Goal: Task Accomplishment & Management: Use online tool/utility

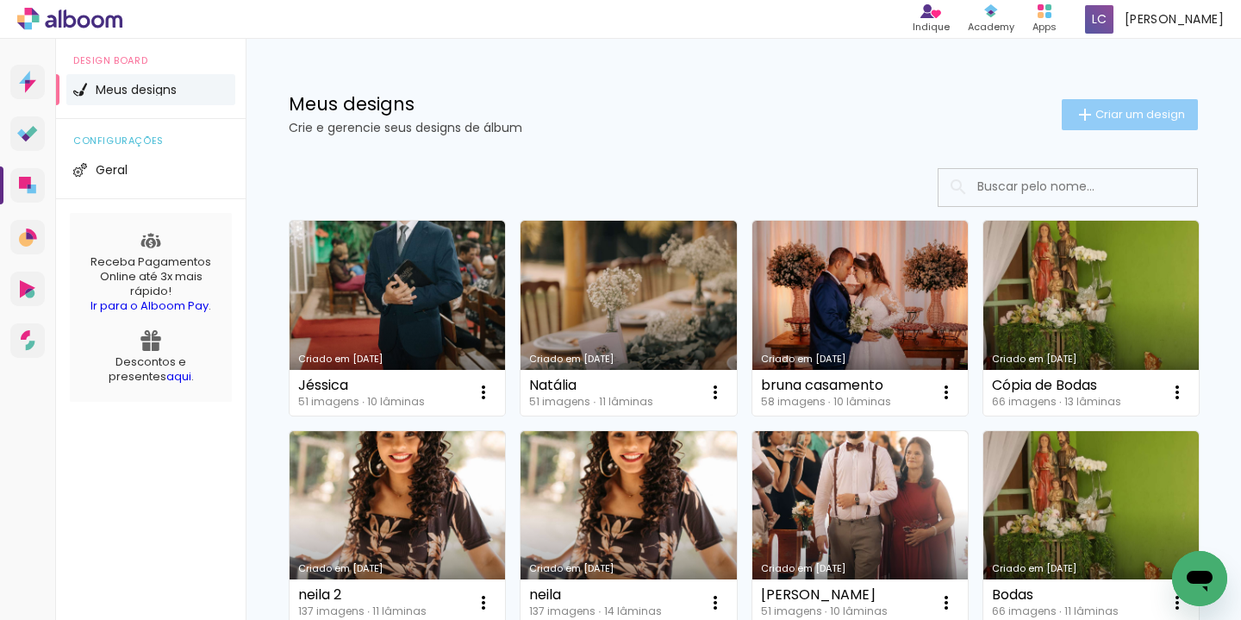
click at [1099, 122] on paper-button "Criar um design" at bounding box center [1130, 114] width 136 height 31
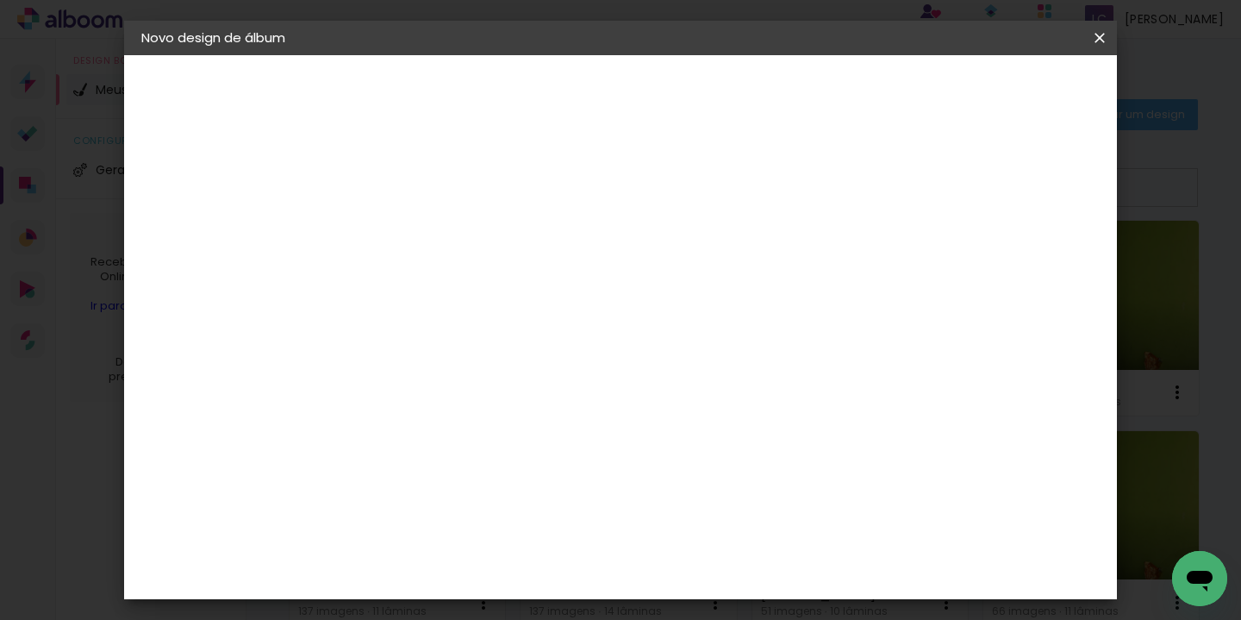
click at [423, 235] on input at bounding box center [423, 231] width 0 height 27
type input "[PERSON_NAME] e [PERSON_NAME]"
type paper-input "[PERSON_NAME] e [PERSON_NAME]"
click at [0, 0] on slot "Avançar" at bounding box center [0, 0] width 0 height 0
click at [430, 322] on input at bounding box center [467, 328] width 174 height 22
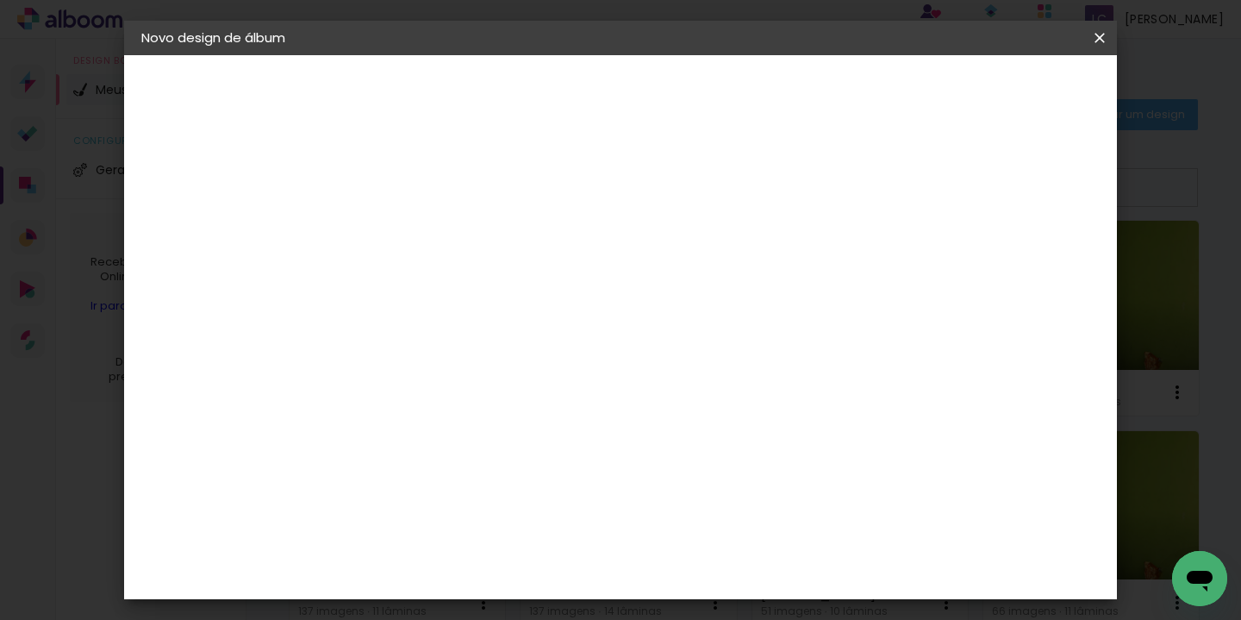
type input "lumi"
type paper-input "lumi"
click at [469, 380] on div "Lumière Imagem" at bounding box center [440, 393] width 57 height 28
click at [0, 0] on slot "Avançar" at bounding box center [0, 0] width 0 height 0
click at [560, 328] on div "Opções disponíveis Coeur Coeur Elegance Nuit Pomme Tamanho Escolha o tamanho" at bounding box center [467, 328] width 186 height 322
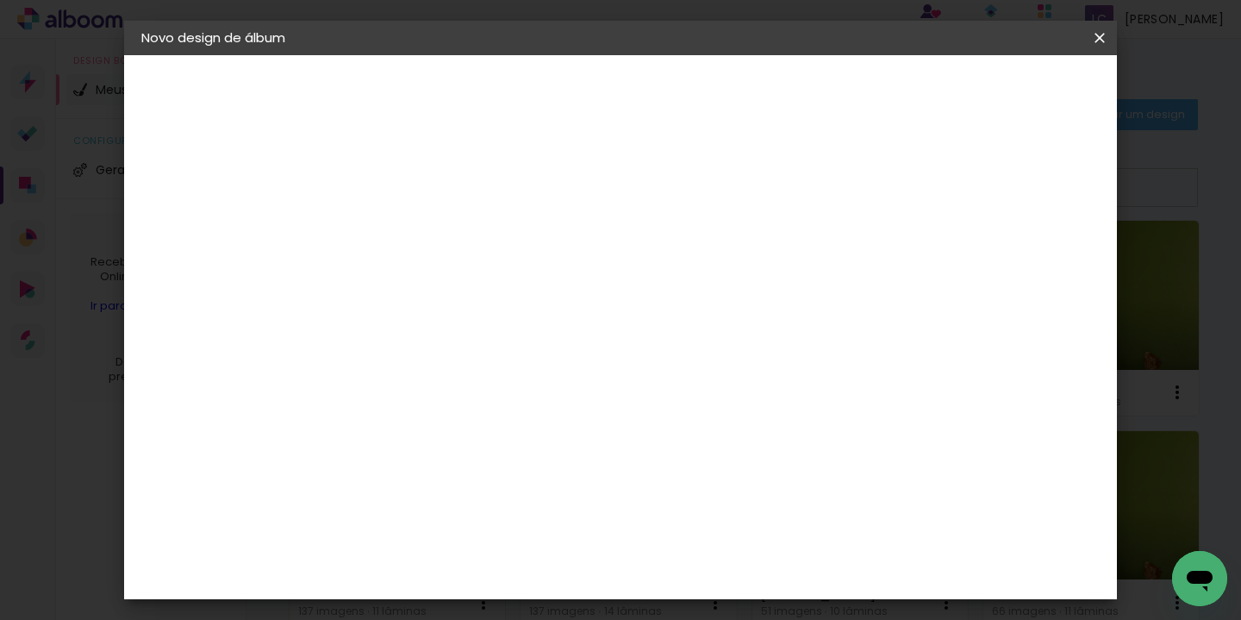
click at [517, 298] on paper-input-container "Linha" at bounding box center [467, 301] width 100 height 44
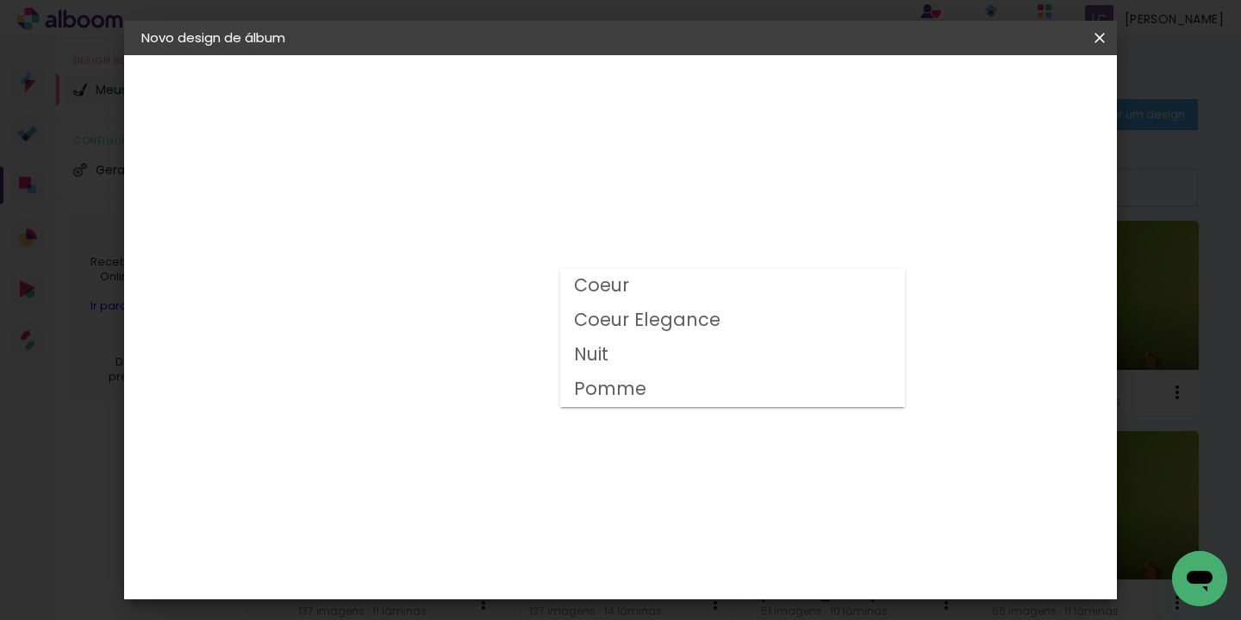
click at [649, 389] on paper-item "Pomme" at bounding box center [732, 389] width 345 height 34
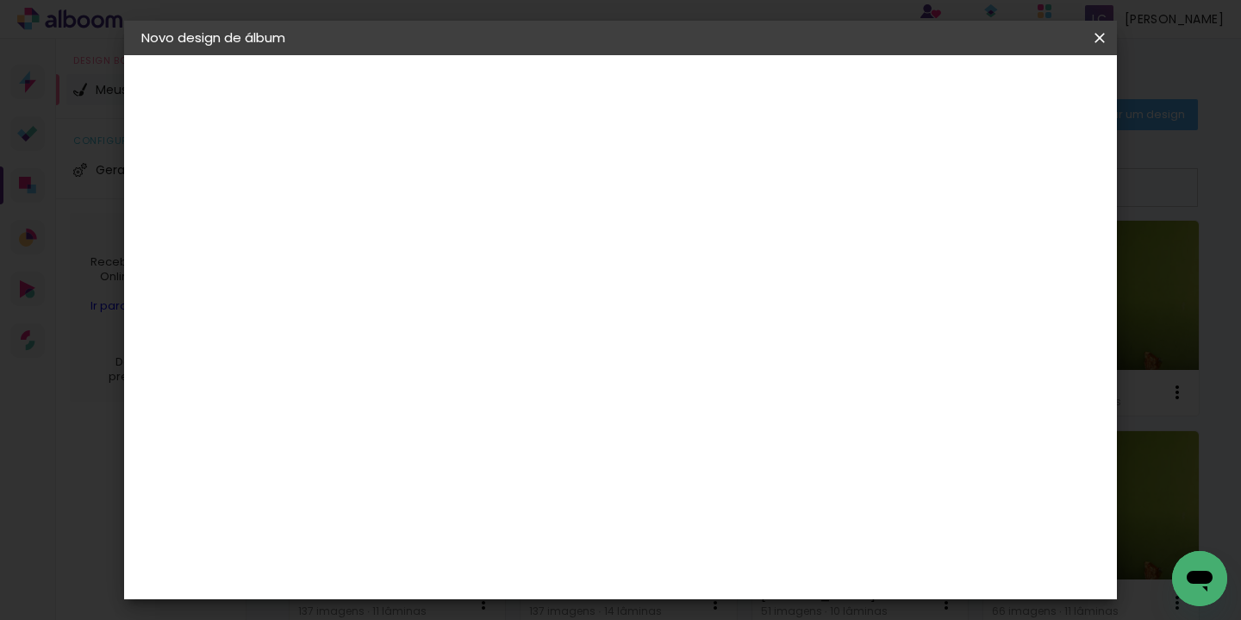
click at [634, 271] on input "Pomme" at bounding box center [528, 283] width 211 height 27
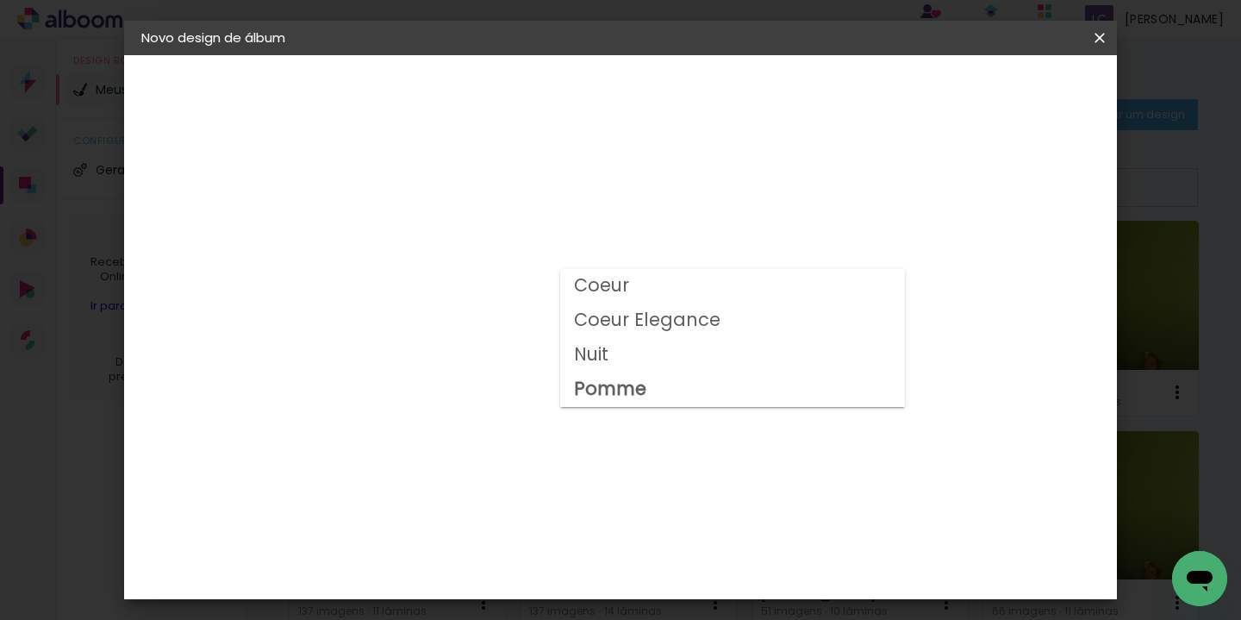
click at [664, 351] on paper-item "Nuit" at bounding box center [732, 355] width 345 height 34
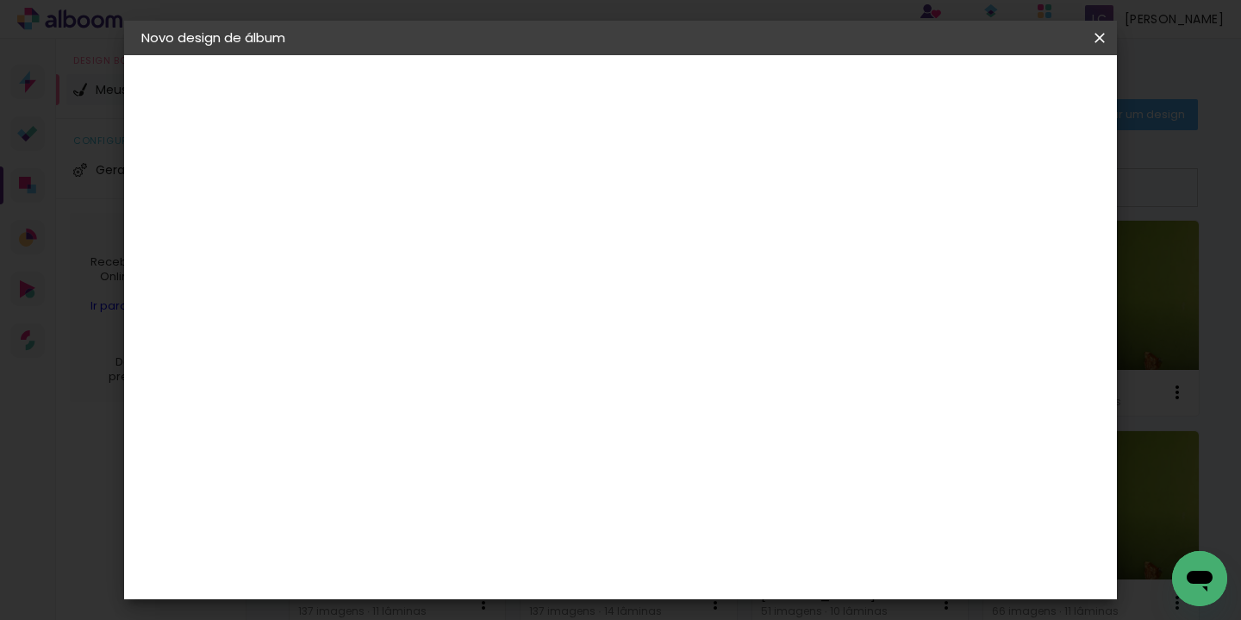
scroll to position [311, 0]
click at [539, 548] on span "30 × 30" at bounding box center [499, 565] width 80 height 35
click at [660, 250] on span "25.4 × 60 cm" at bounding box center [631, 267] width 57 height 35
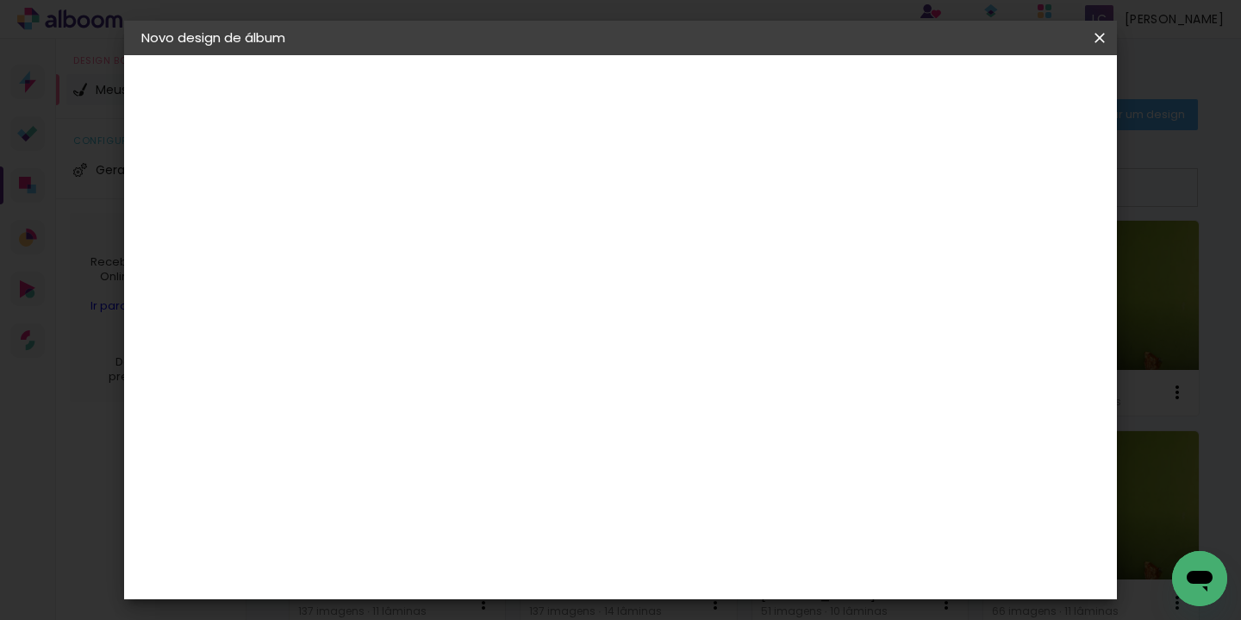
click at [634, 283] on input "Nuit" at bounding box center [528, 283] width 211 height 27
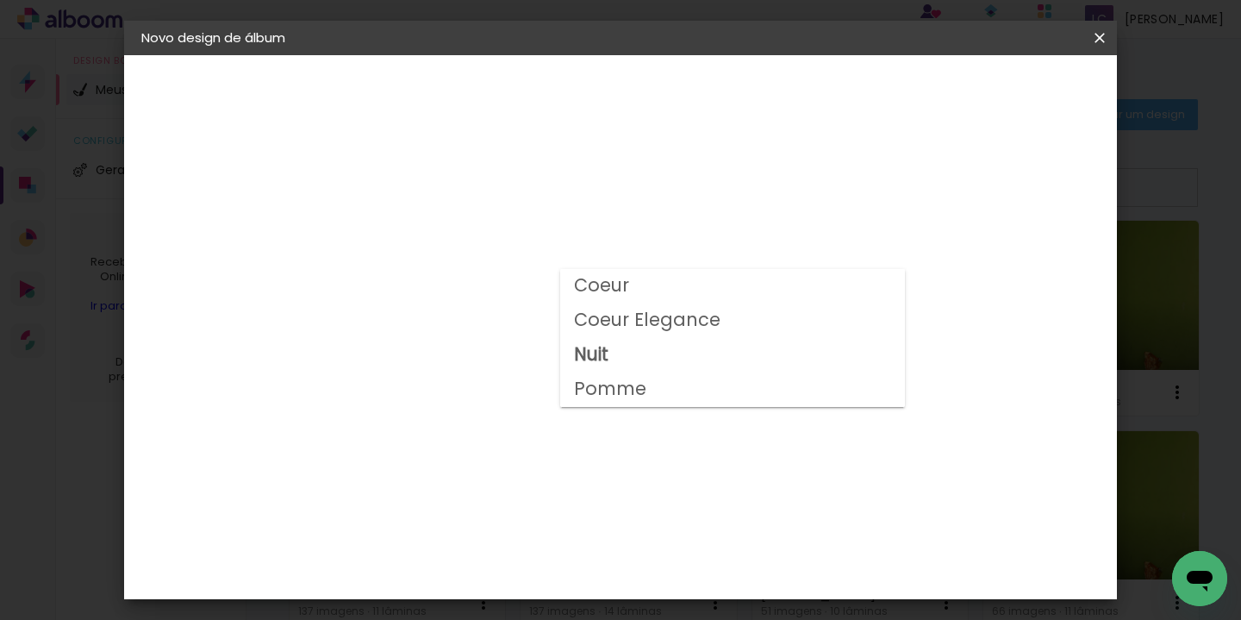
click at [652, 293] on paper-item "Coeur" at bounding box center [732, 286] width 345 height 34
type input "Coeur"
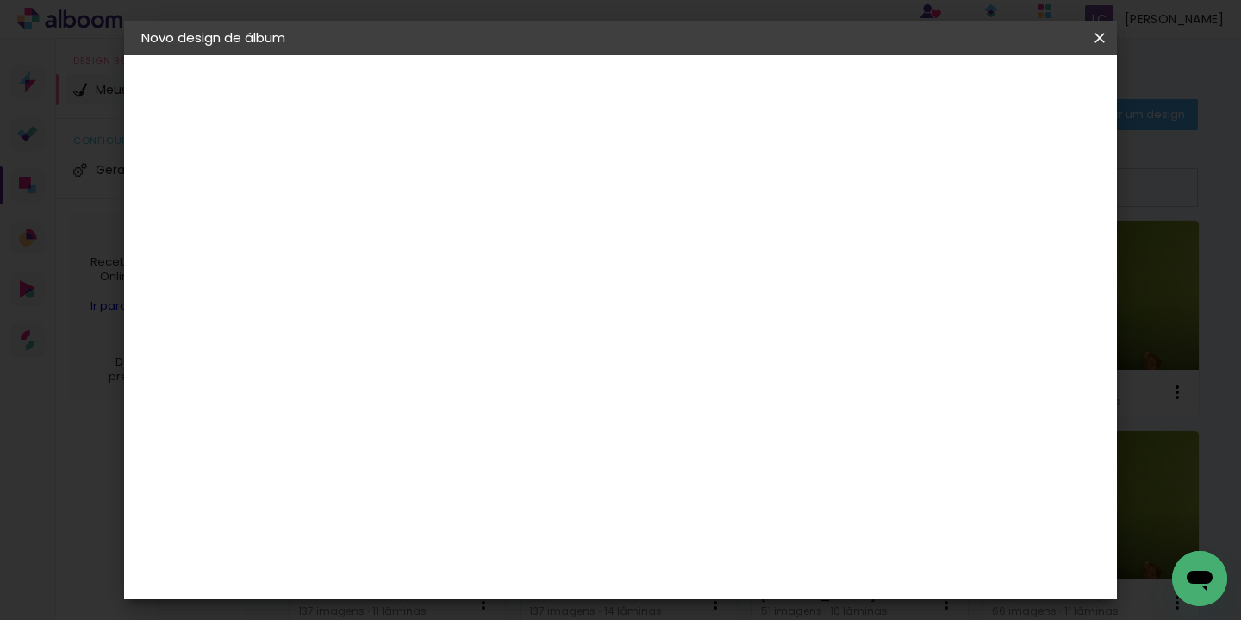
scroll to position [58, 0]
click at [539, 468] on span "20 × 30" at bounding box center [499, 485] width 80 height 35
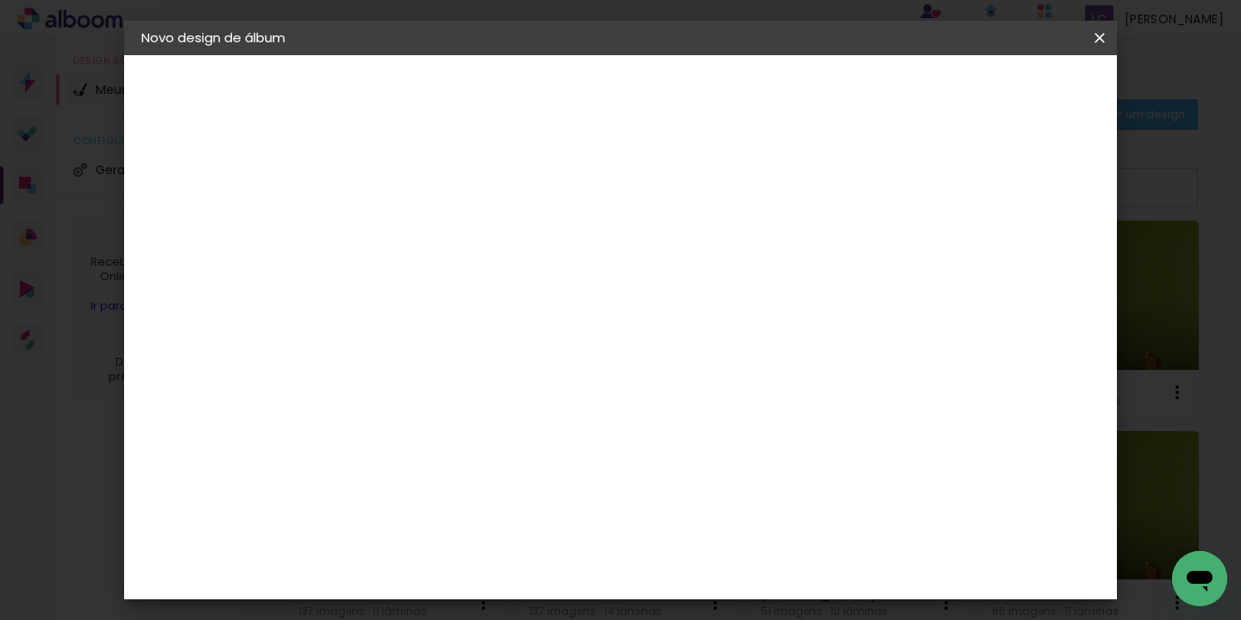
click at [0, 0] on slot "Avançar" at bounding box center [0, 0] width 0 height 0
click at [869, 92] on span "Iniciar design" at bounding box center [829, 91] width 78 height 12
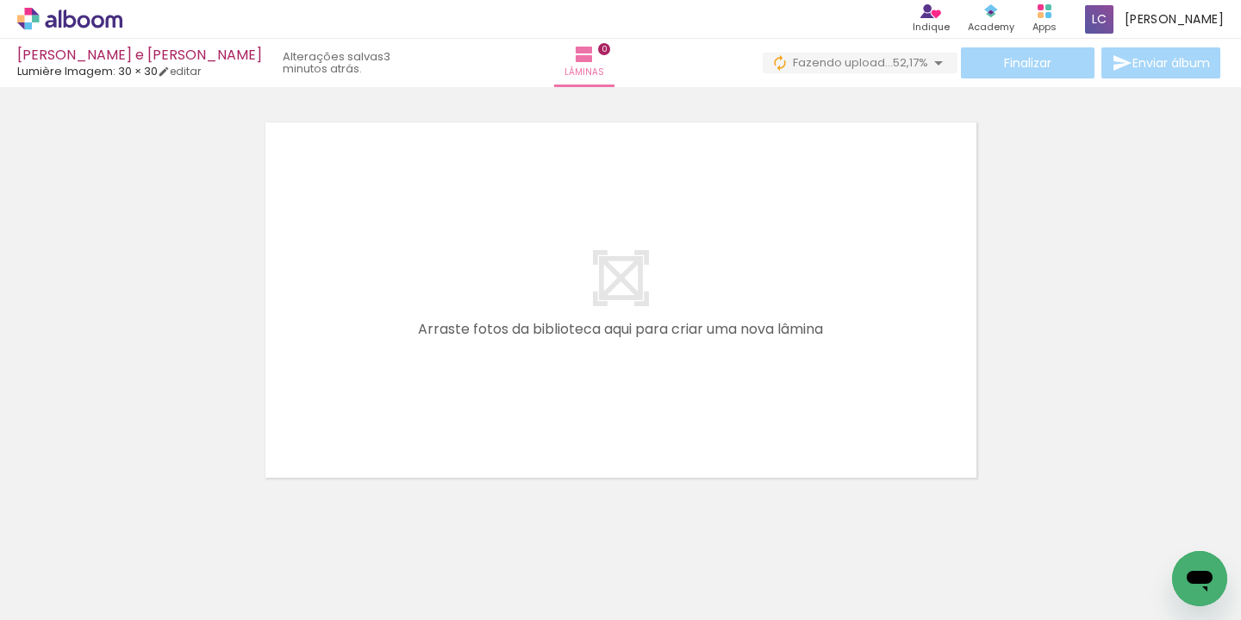
click at [483, 578] on div at bounding box center [461, 561] width 57 height 85
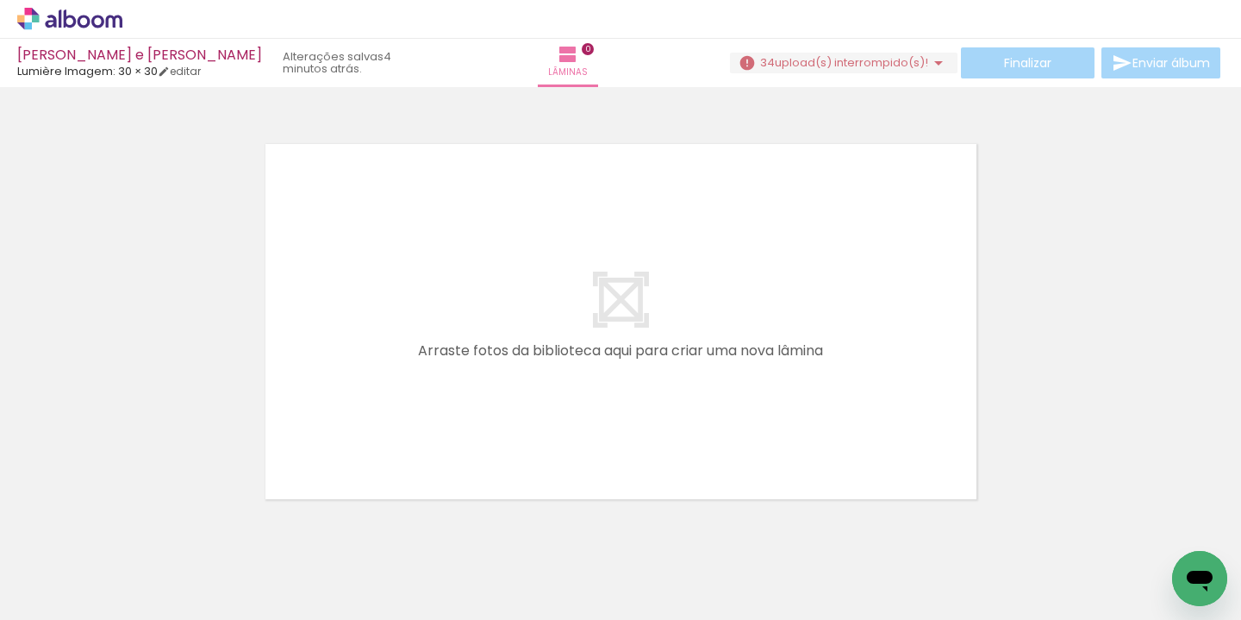
scroll to position [0, 5564]
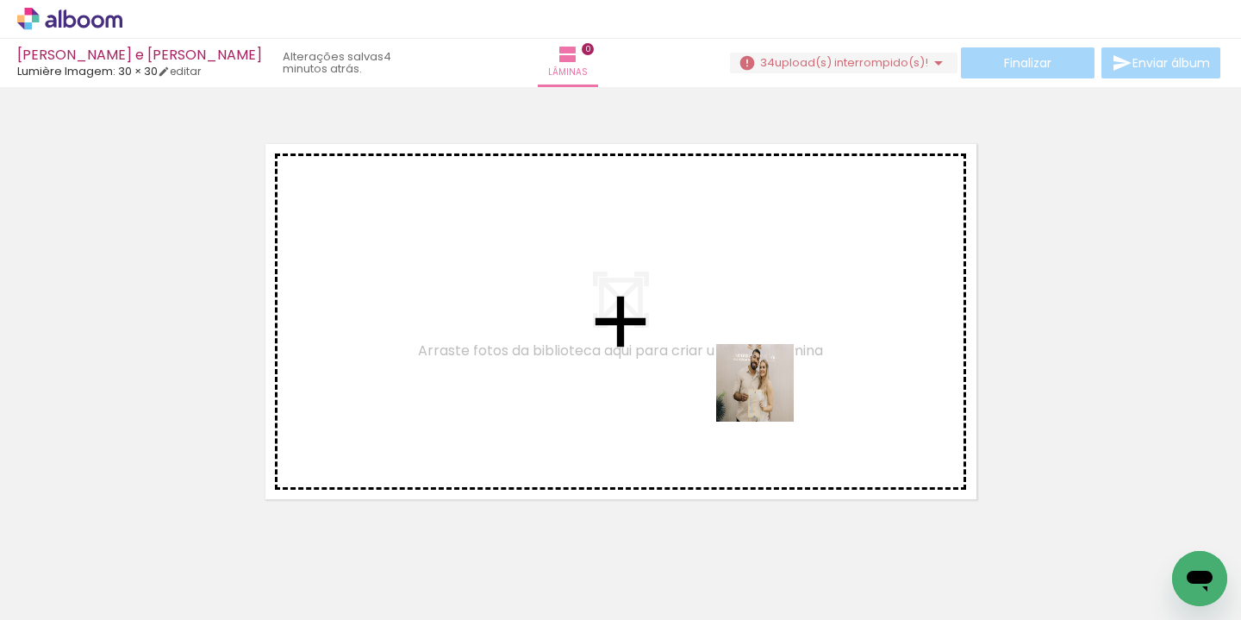
drag, startPoint x: 1087, startPoint y: 570, endPoint x: 760, endPoint y: 389, distance: 374.1
click at [760, 389] on quentale-workspace at bounding box center [620, 310] width 1241 height 620
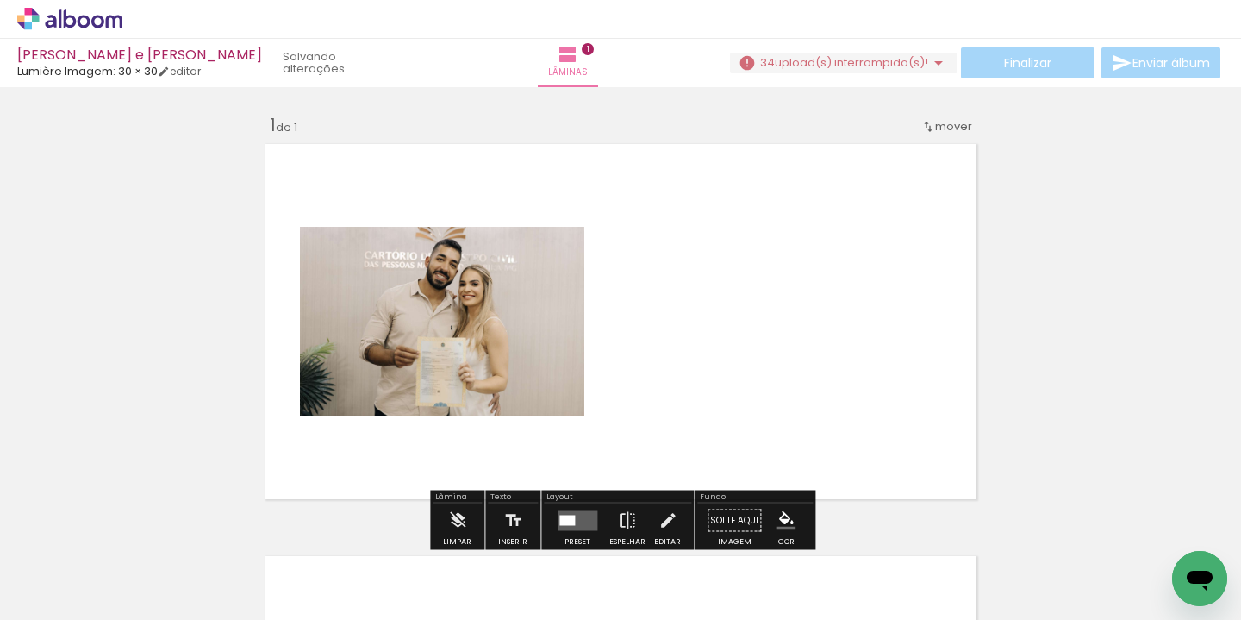
scroll to position [22, 0]
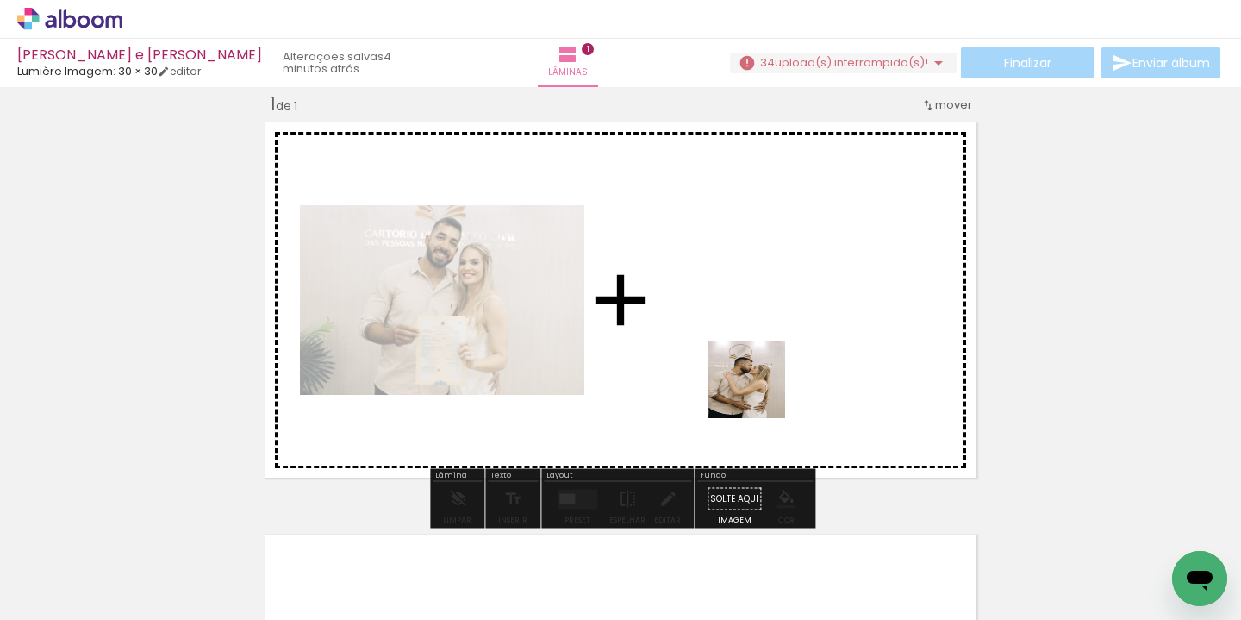
drag, startPoint x: 1169, startPoint y: 564, endPoint x: 687, endPoint y: 334, distance: 534.2
click at [687, 334] on quentale-workspace at bounding box center [620, 310] width 1241 height 620
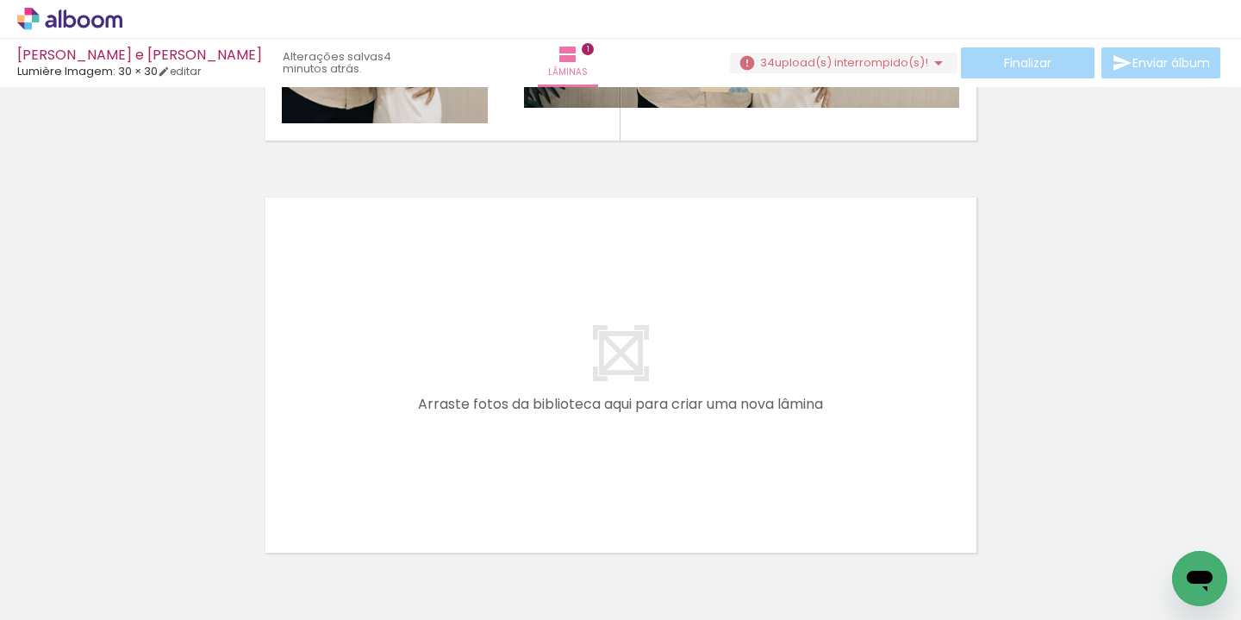
scroll to position [0, 4610]
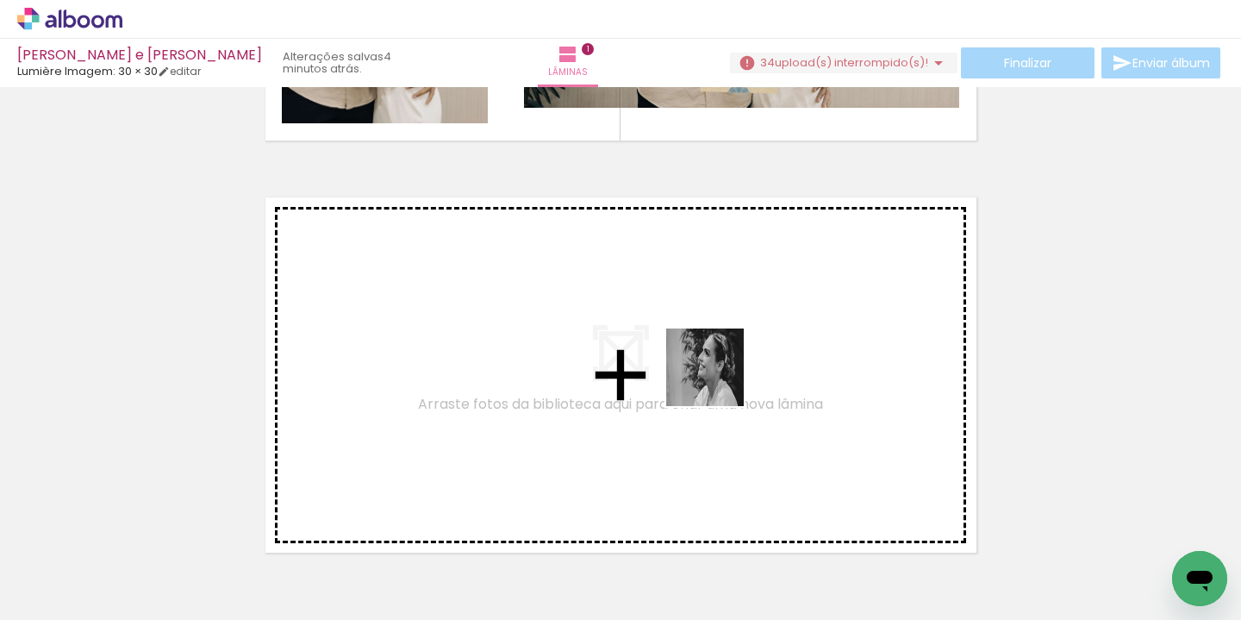
drag, startPoint x: 754, startPoint y: 572, endPoint x: 718, endPoint y: 375, distance: 200.6
click at [718, 375] on quentale-workspace at bounding box center [620, 310] width 1241 height 620
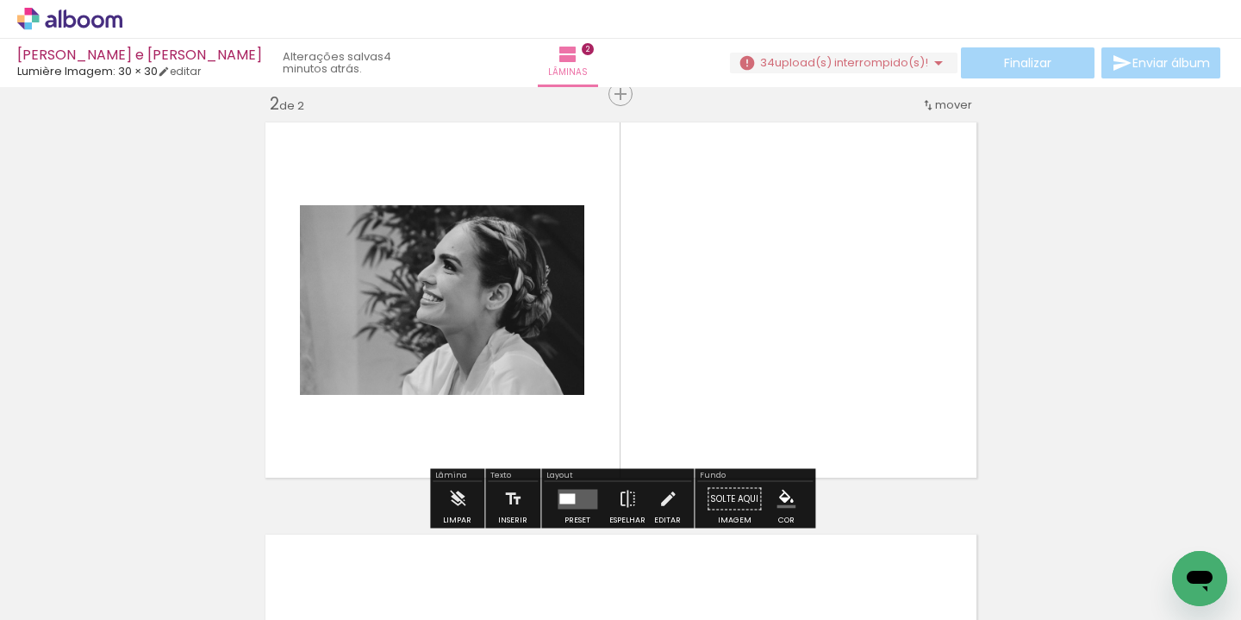
scroll to position [433, 0]
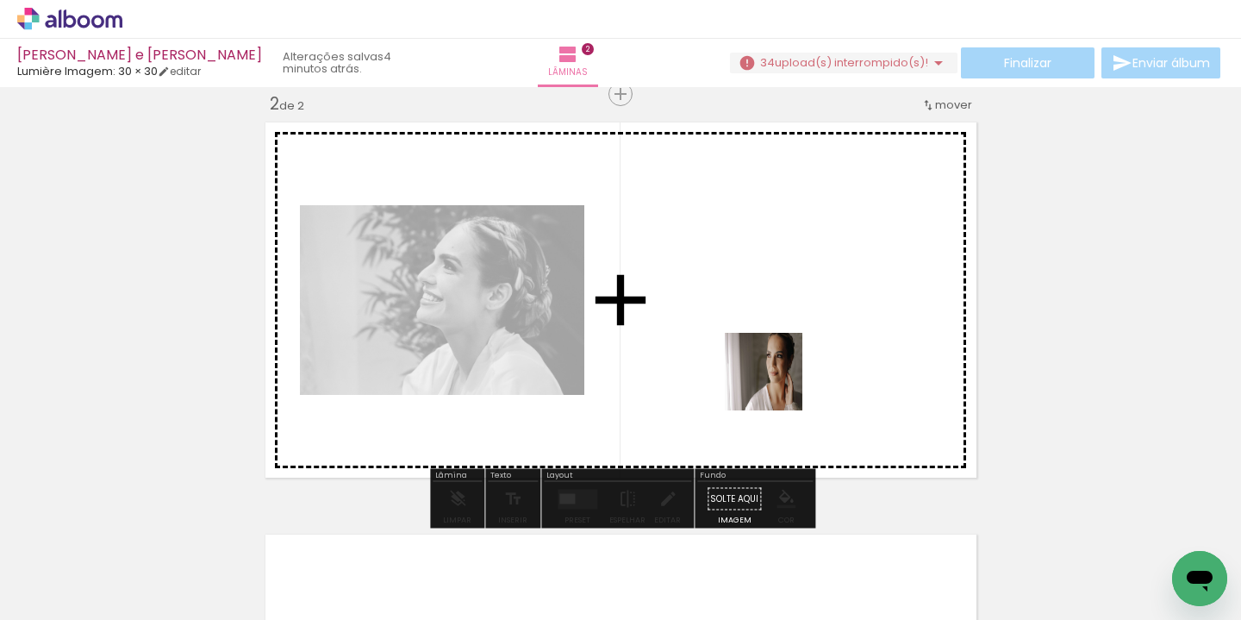
drag, startPoint x: 868, startPoint y: 564, endPoint x: 733, endPoint y: 333, distance: 266.4
click at [733, 333] on quentale-workspace at bounding box center [620, 310] width 1241 height 620
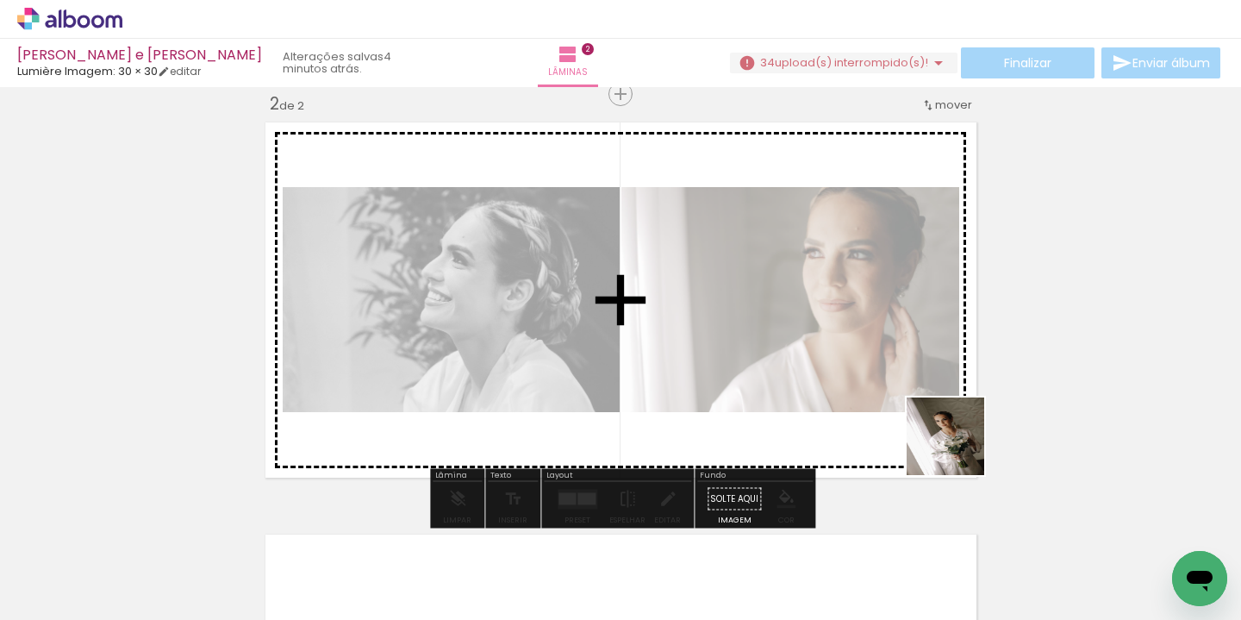
drag, startPoint x: 966, startPoint y: 553, endPoint x: 940, endPoint y: 410, distance: 145.3
click at [940, 410] on quentale-workspace at bounding box center [620, 310] width 1241 height 620
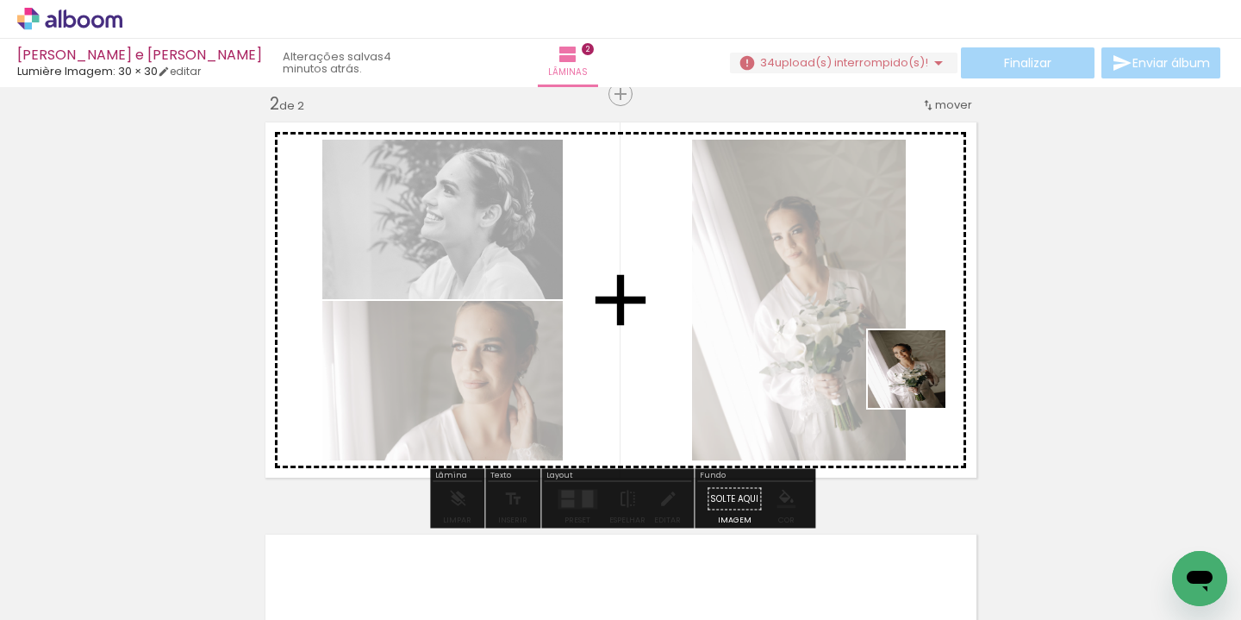
drag, startPoint x: 1078, startPoint y: 575, endPoint x: 894, endPoint y: 349, distance: 291.5
click at [894, 349] on quentale-workspace at bounding box center [620, 310] width 1241 height 620
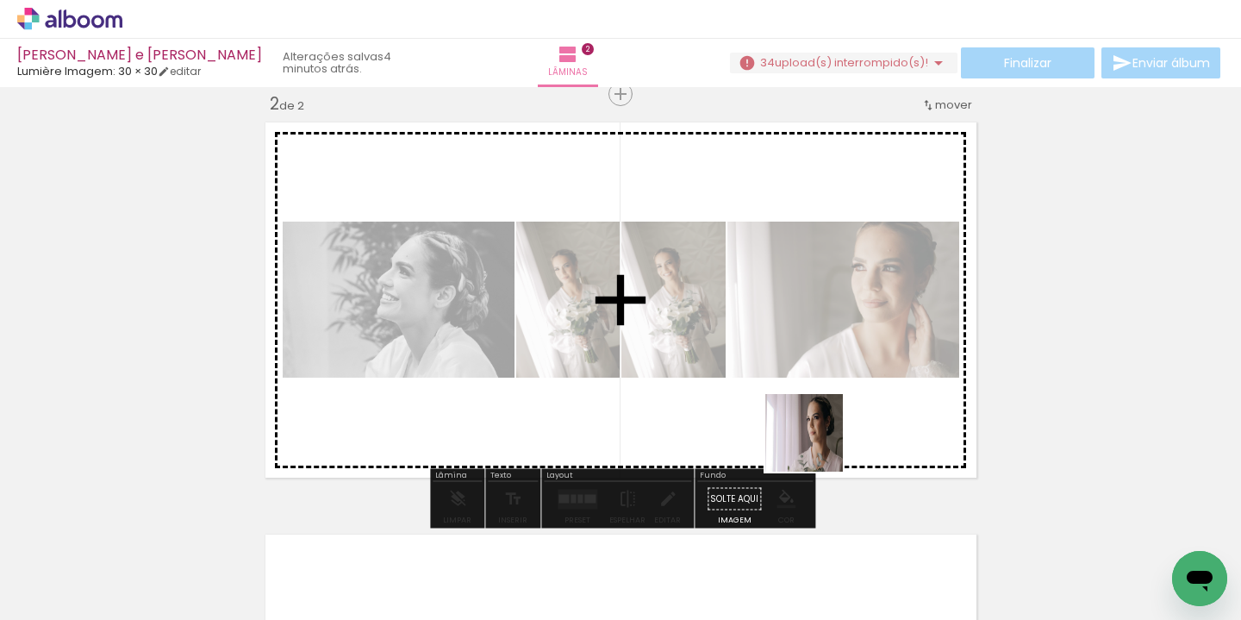
drag, startPoint x: 1132, startPoint y: 552, endPoint x: 813, endPoint y: 442, distance: 338.2
click at [813, 442] on quentale-workspace at bounding box center [620, 310] width 1241 height 620
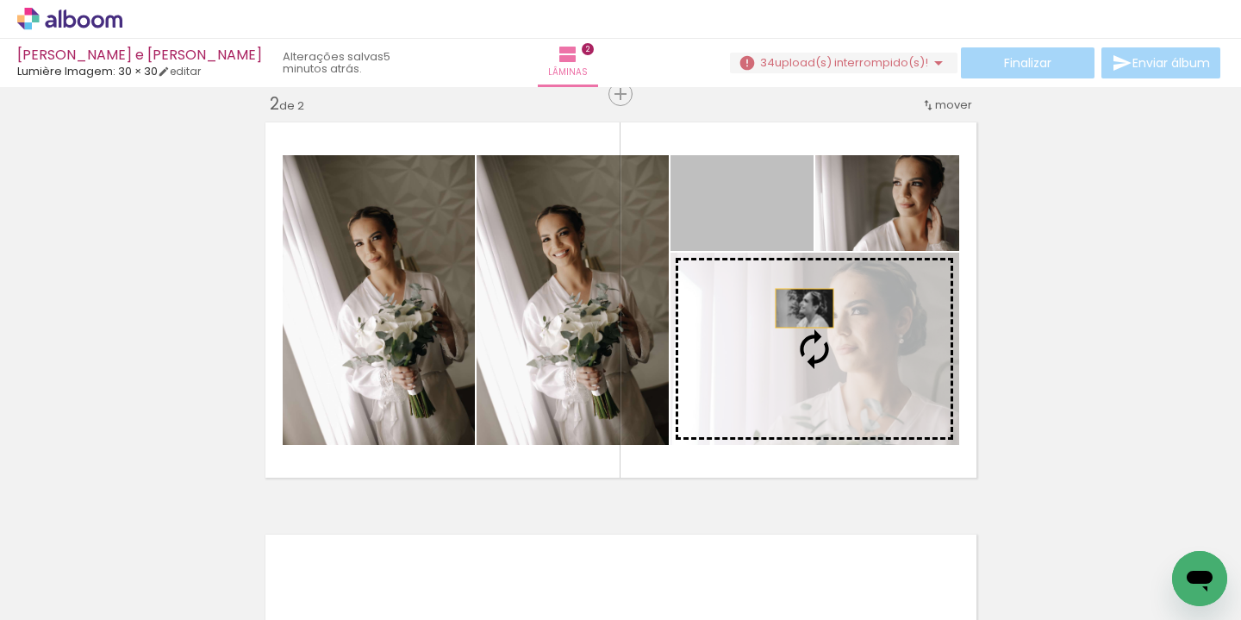
drag, startPoint x: 770, startPoint y: 223, endPoint x: 804, endPoint y: 316, distance: 98.9
click at [0, 0] on slot at bounding box center [0, 0] width 0 height 0
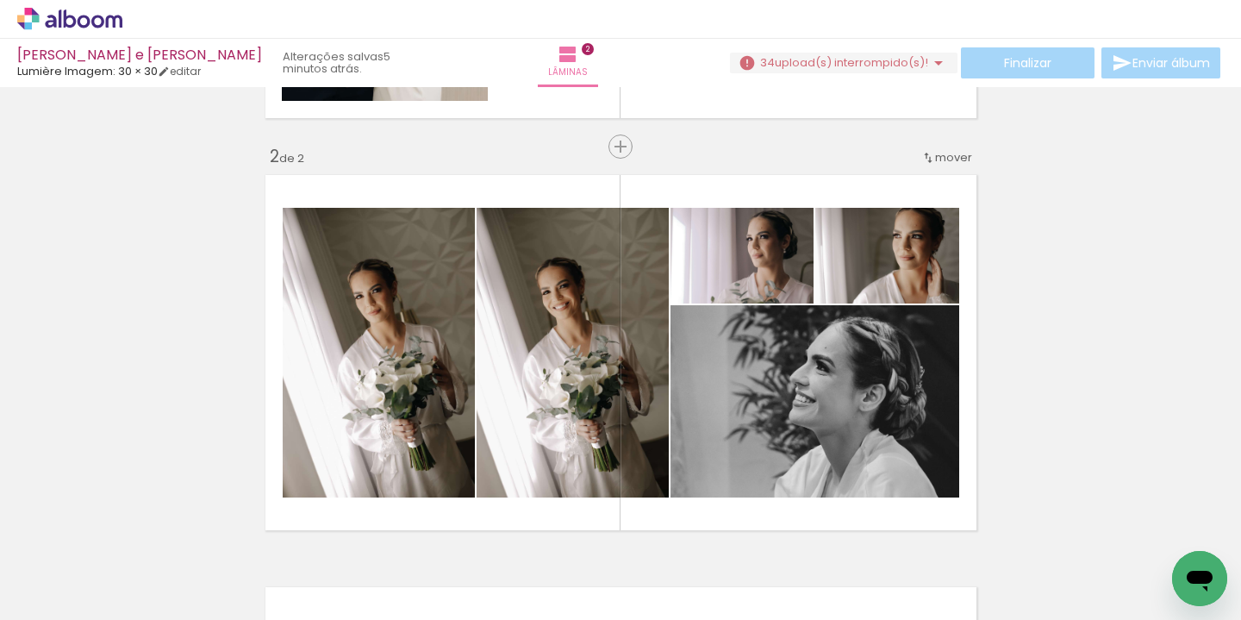
scroll to position [324, 0]
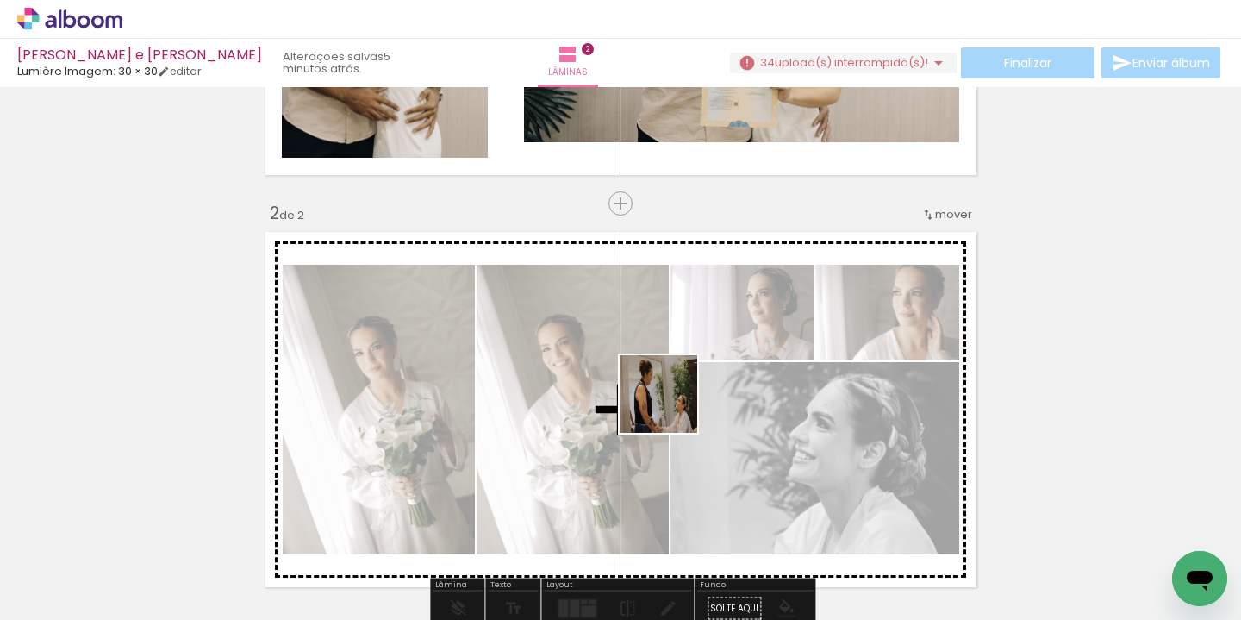
drag, startPoint x: 697, startPoint y: 547, endPoint x: 668, endPoint y: 393, distance: 157.0
click at [668, 393] on quentale-workspace at bounding box center [620, 310] width 1241 height 620
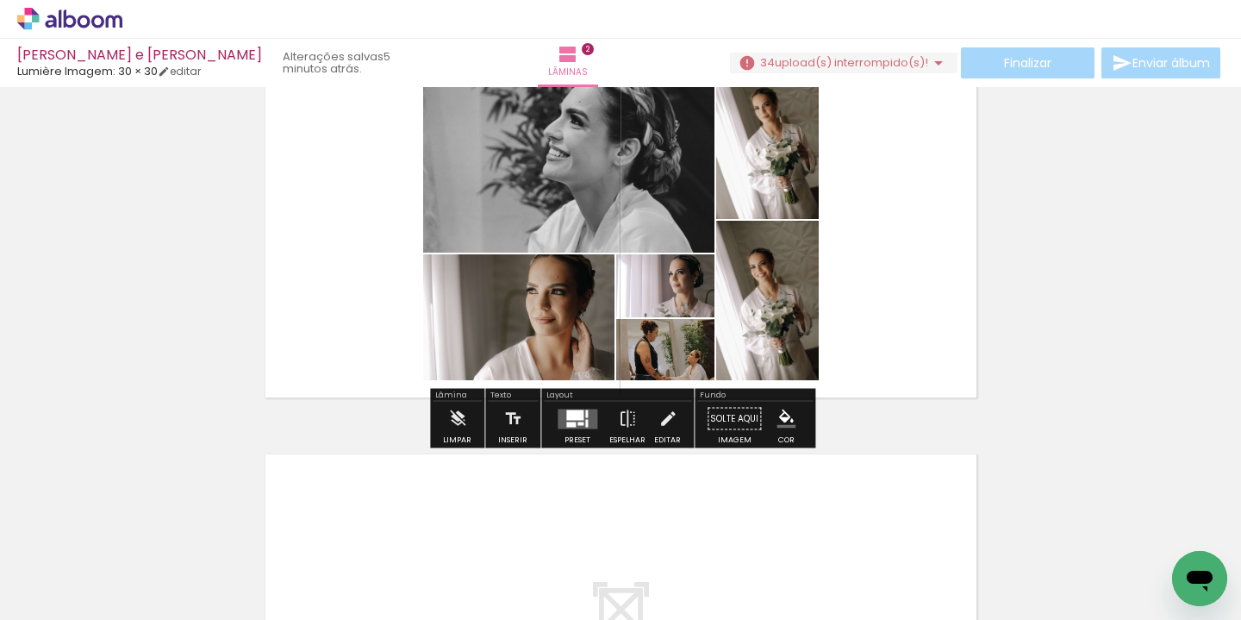
scroll to position [514, 0]
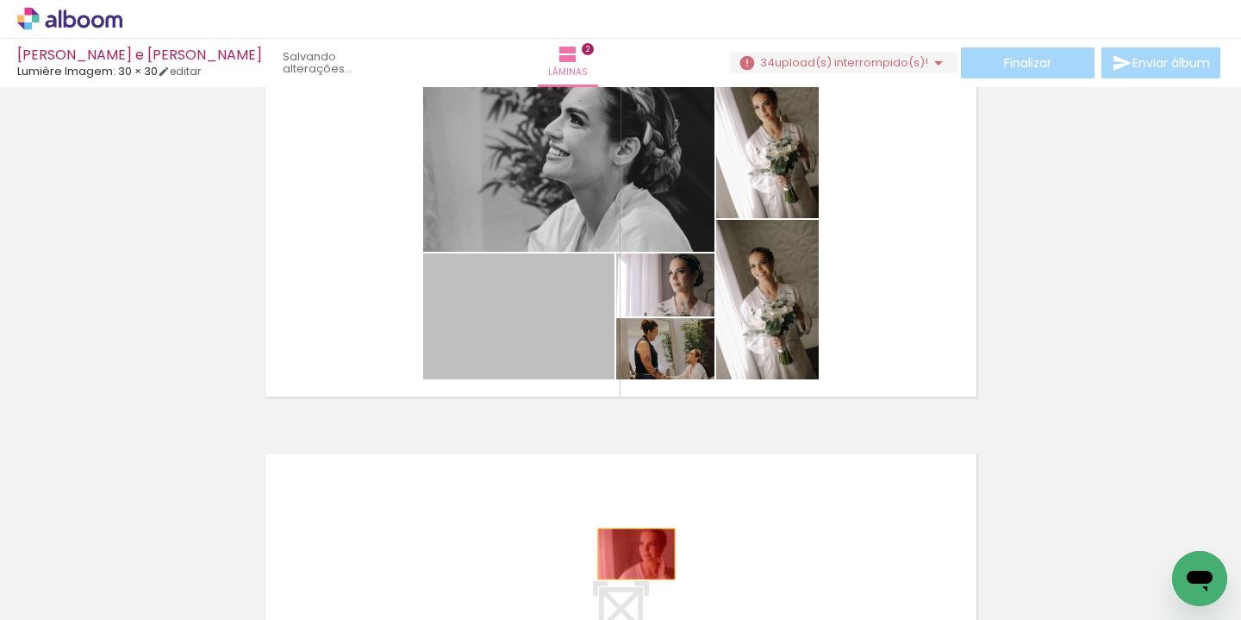
drag, startPoint x: 553, startPoint y: 333, endPoint x: 636, endPoint y: 553, distance: 234.8
click at [636, 553] on quentale-workspace at bounding box center [620, 310] width 1241 height 620
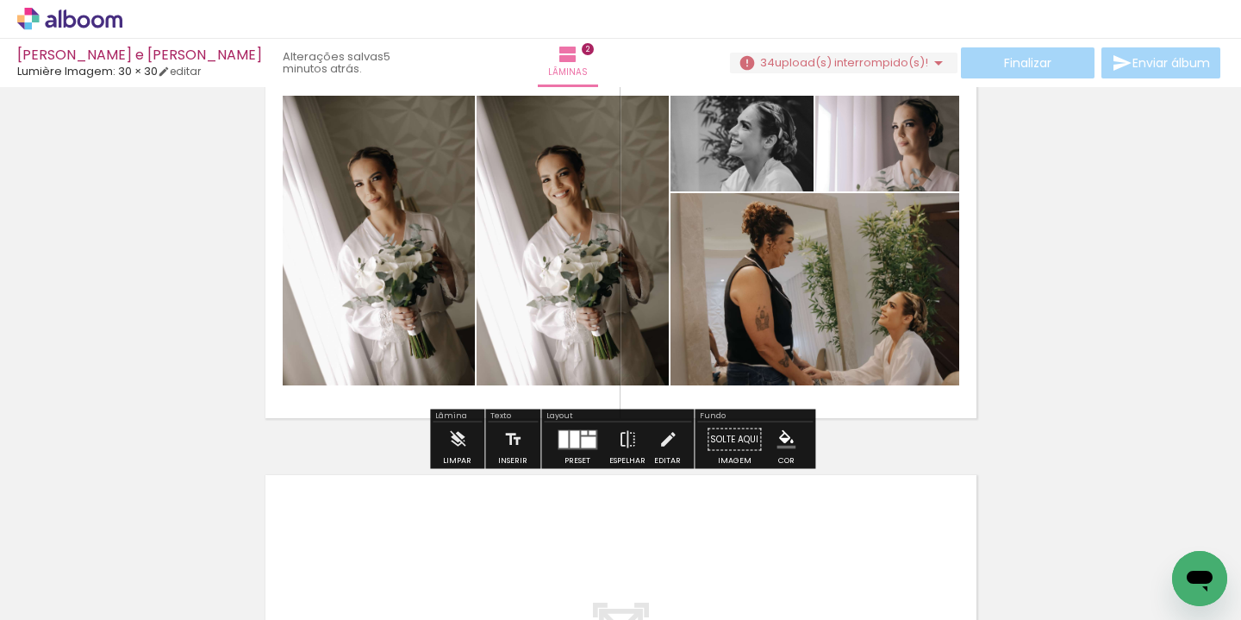
scroll to position [481, 0]
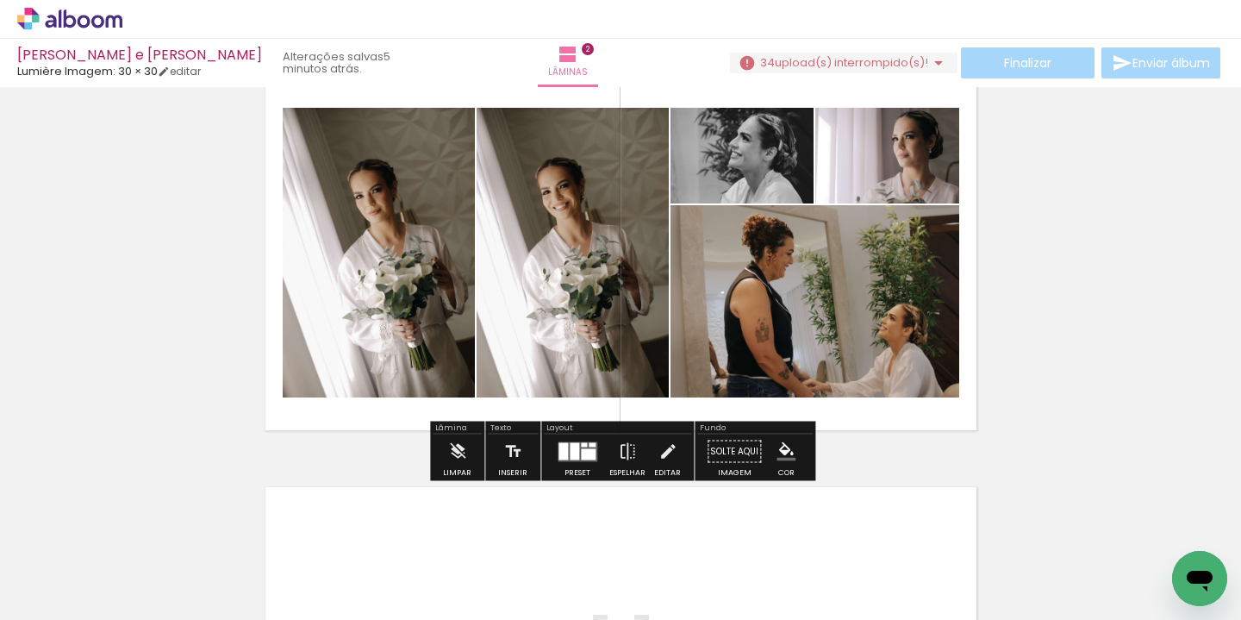
click at [581, 448] on div at bounding box center [588, 453] width 15 height 11
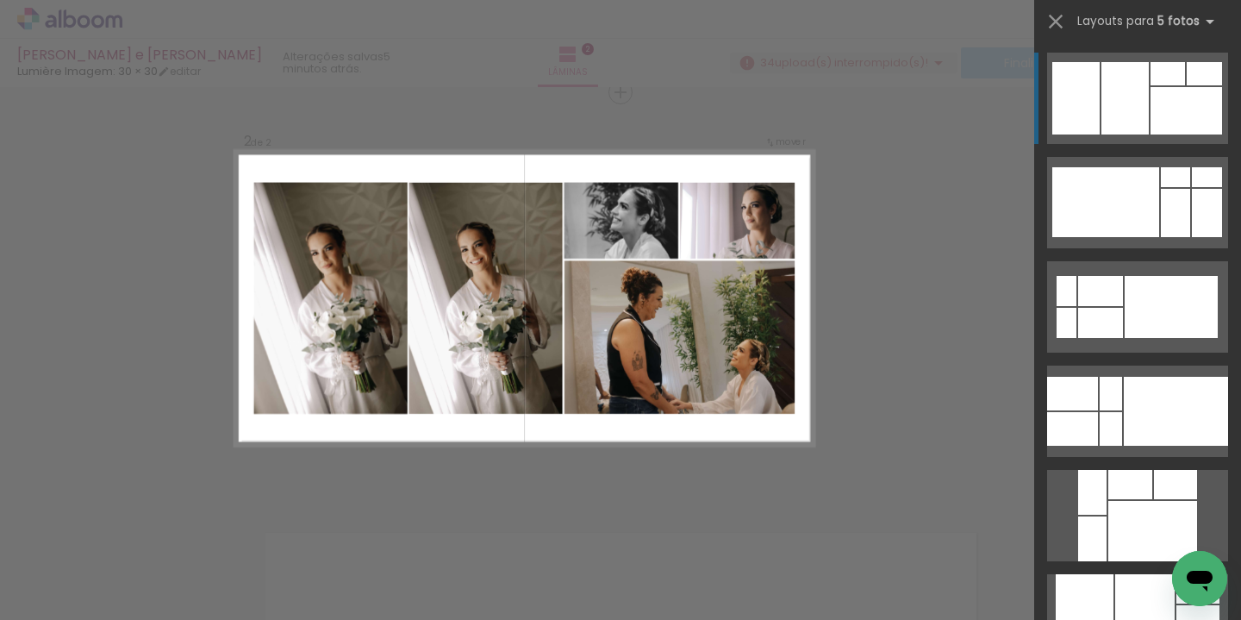
scroll to position [433, 0]
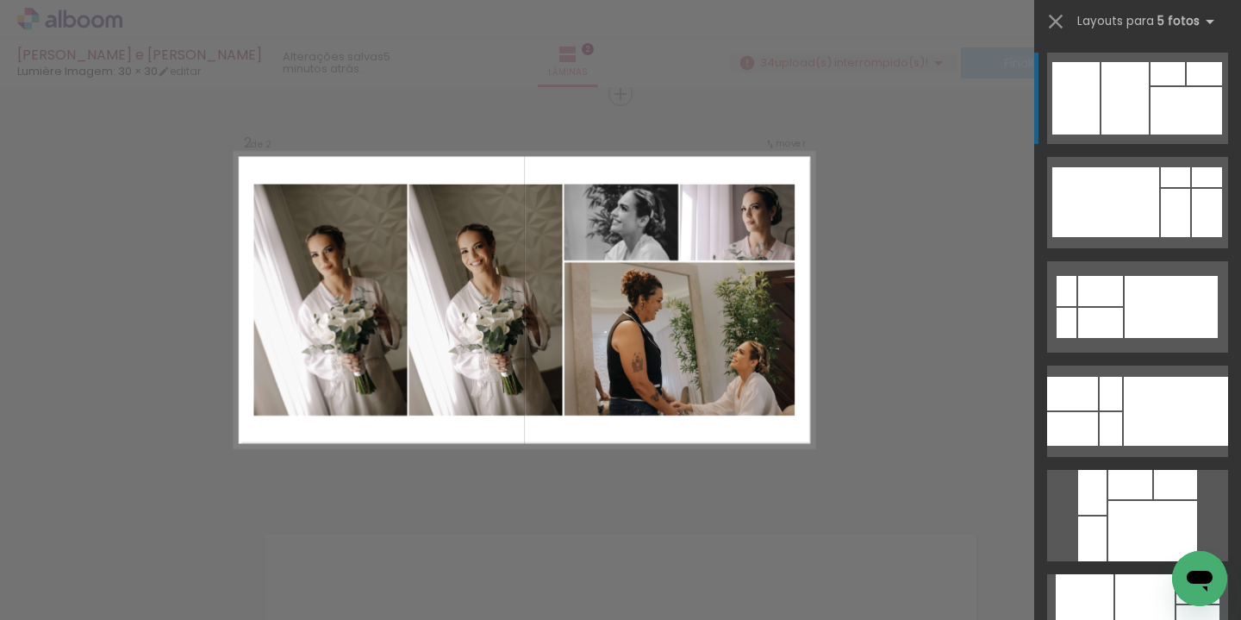
click at [1150, 82] on div at bounding box center [1167, 73] width 34 height 23
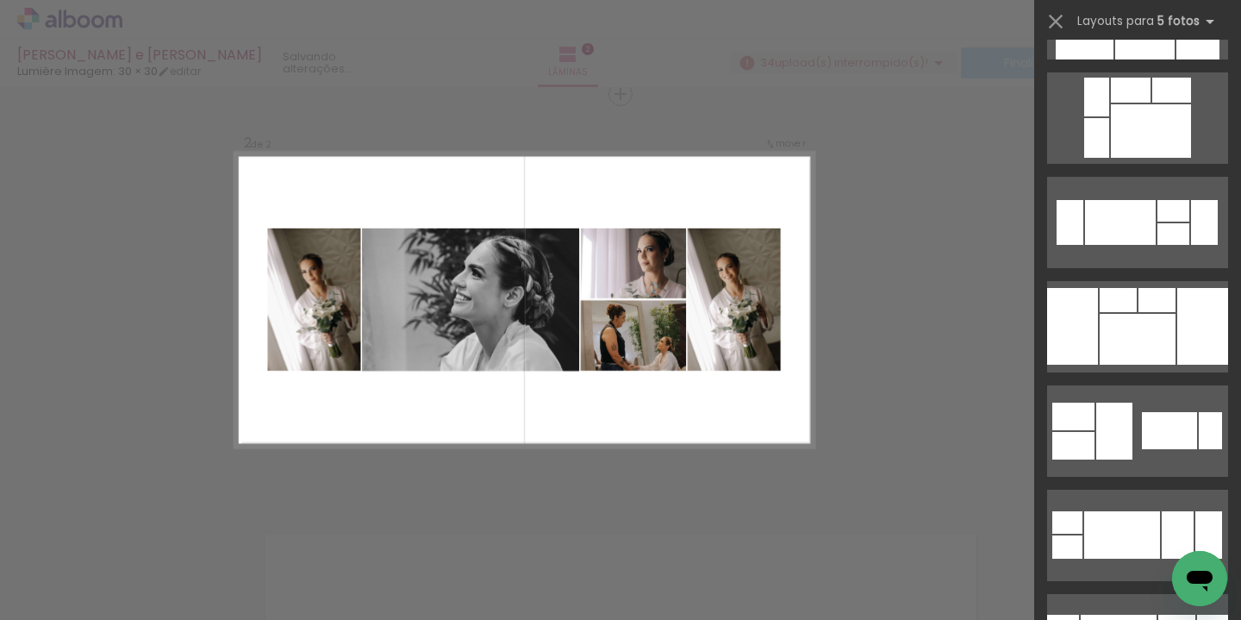
scroll to position [648, 0]
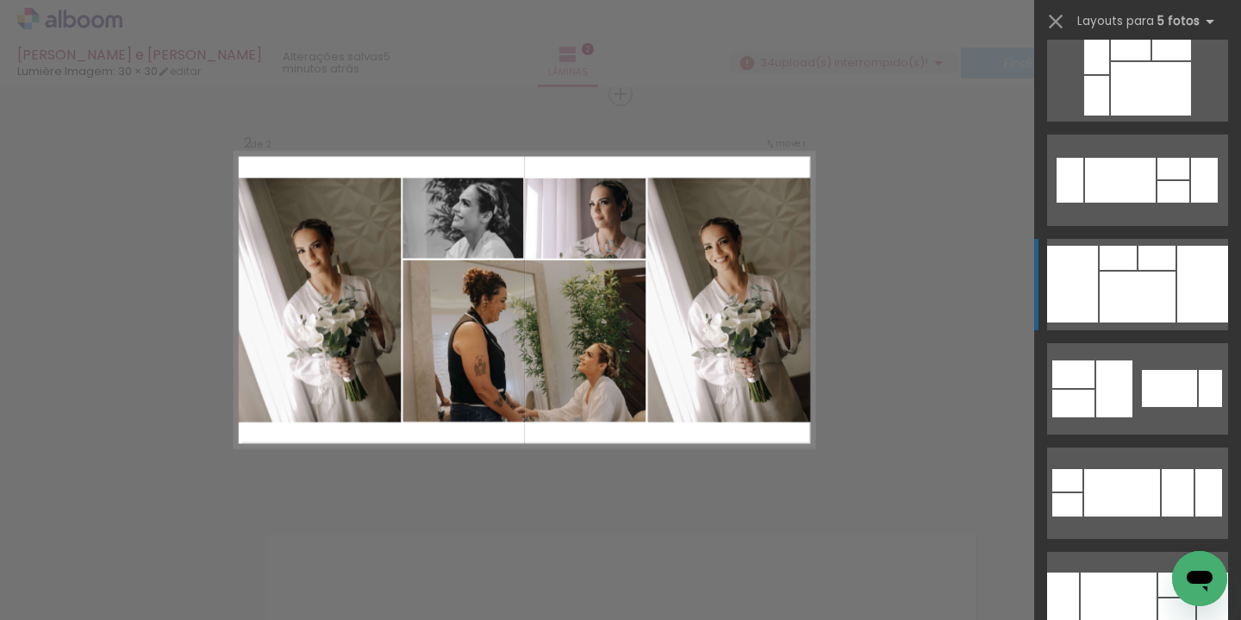
click at [1119, 301] on div at bounding box center [1137, 296] width 76 height 51
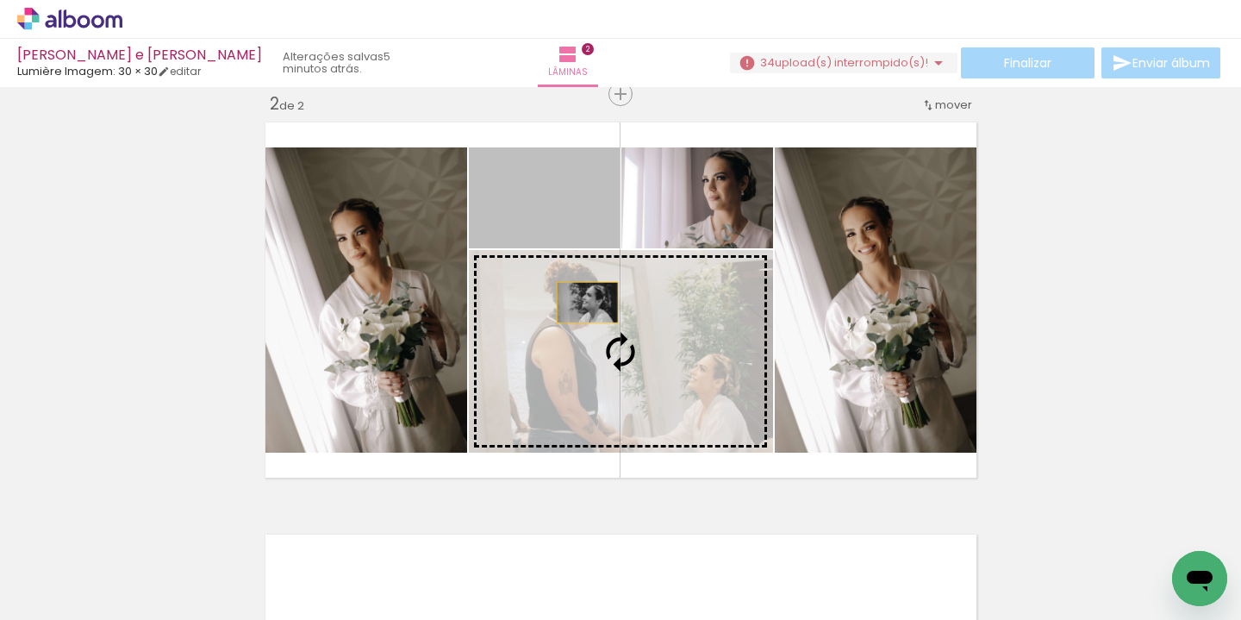
drag, startPoint x: 570, startPoint y: 215, endPoint x: 590, endPoint y: 343, distance: 129.1
click at [0, 0] on slot at bounding box center [0, 0] width 0 height 0
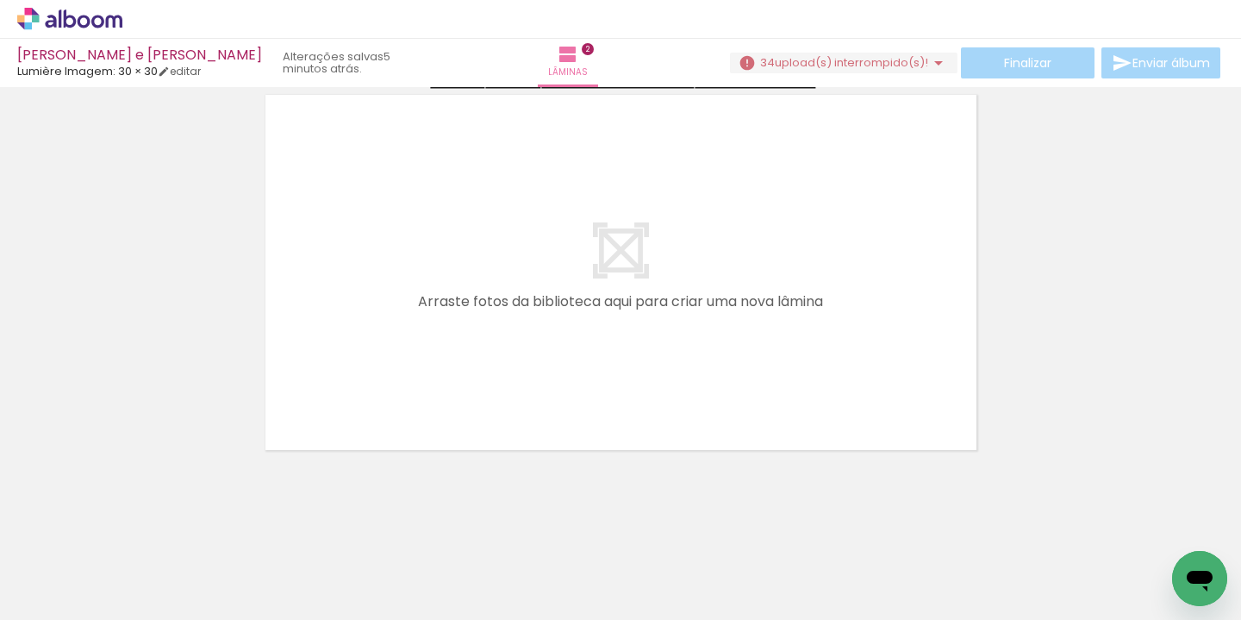
scroll to position [878, 0]
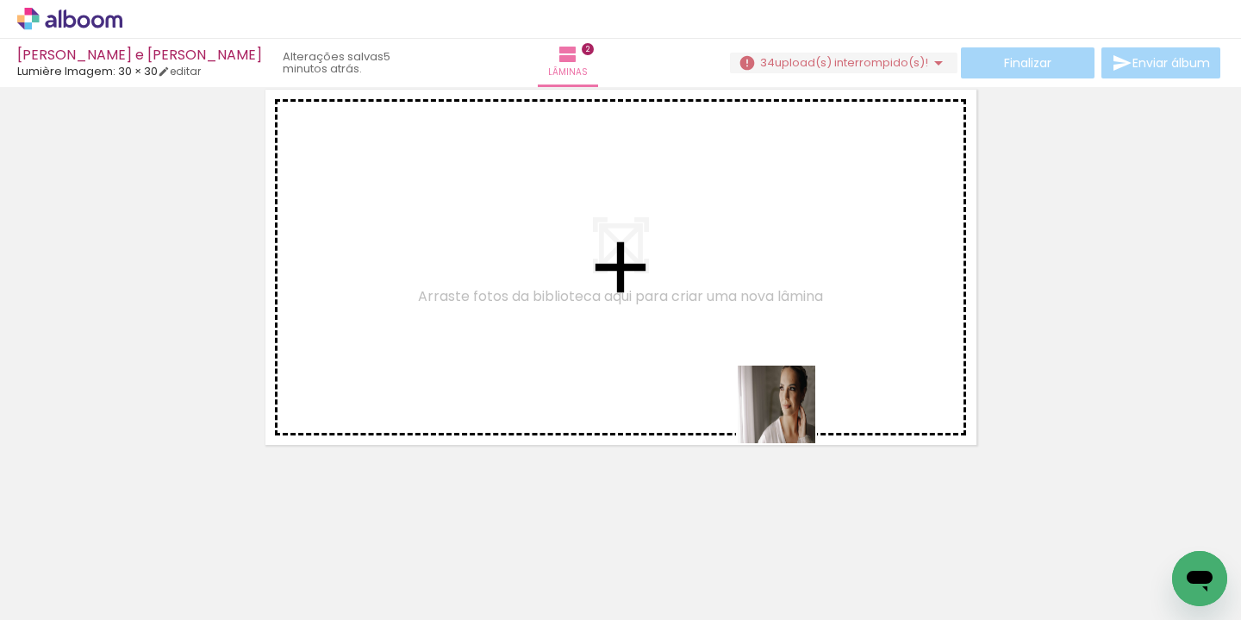
drag, startPoint x: 861, startPoint y: 582, endPoint x: 768, endPoint y: 362, distance: 239.4
click at [768, 362] on quentale-workspace at bounding box center [620, 310] width 1241 height 620
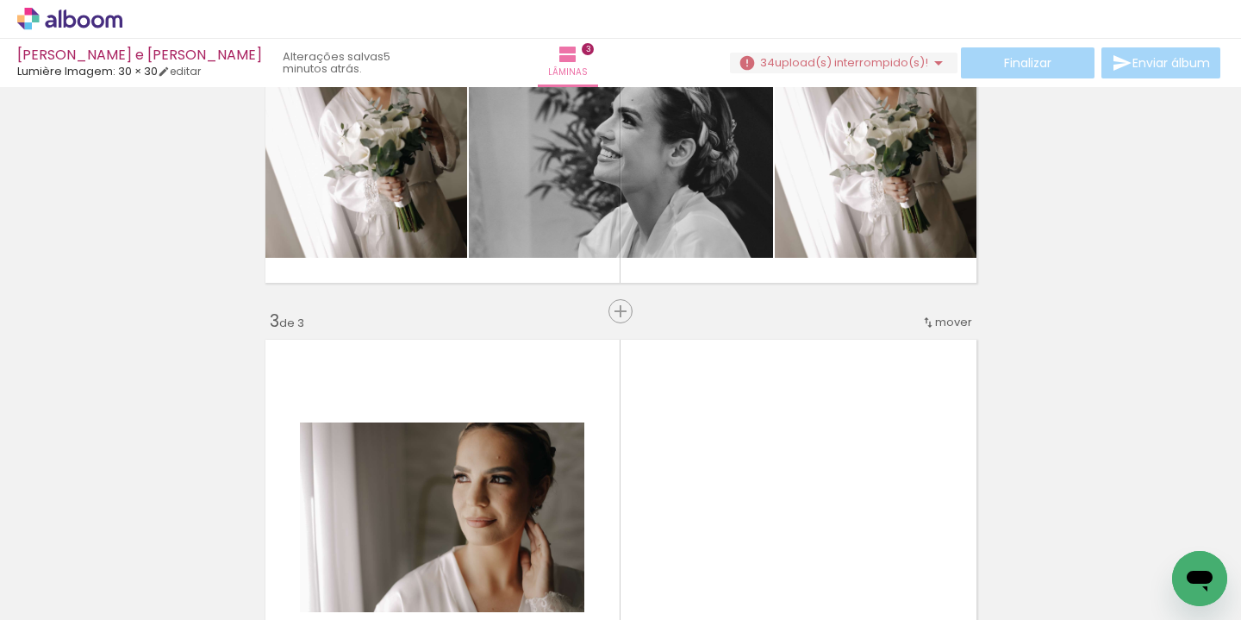
scroll to position [608, 0]
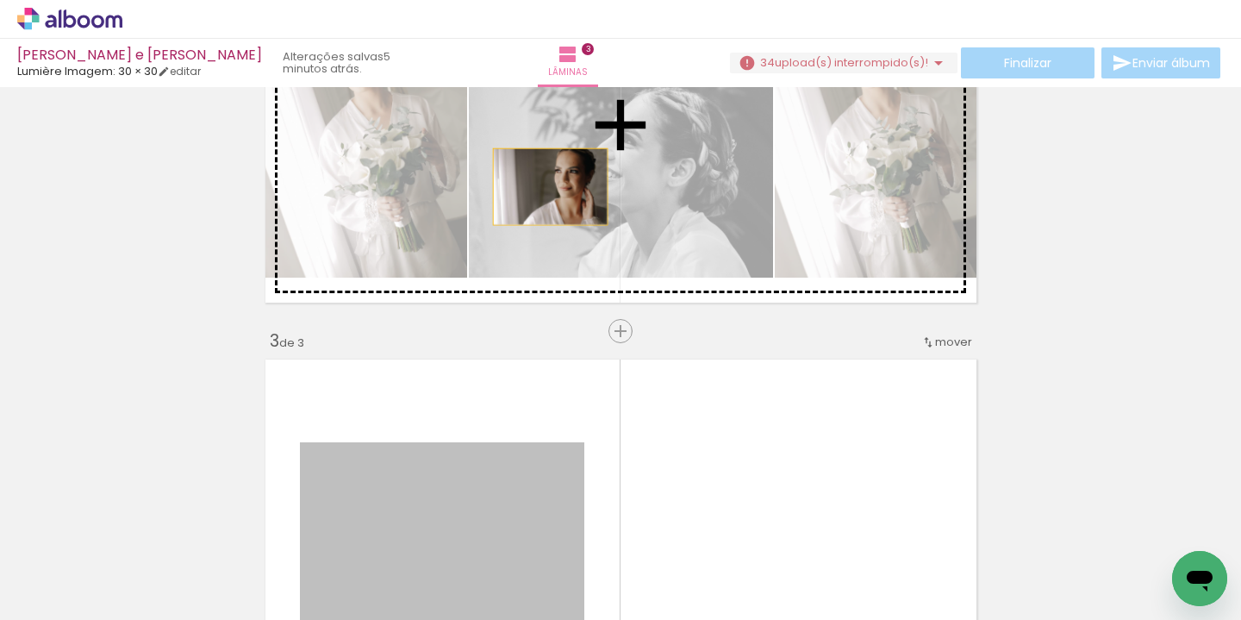
drag, startPoint x: 504, startPoint y: 458, endPoint x: 550, endPoint y: 180, distance: 282.0
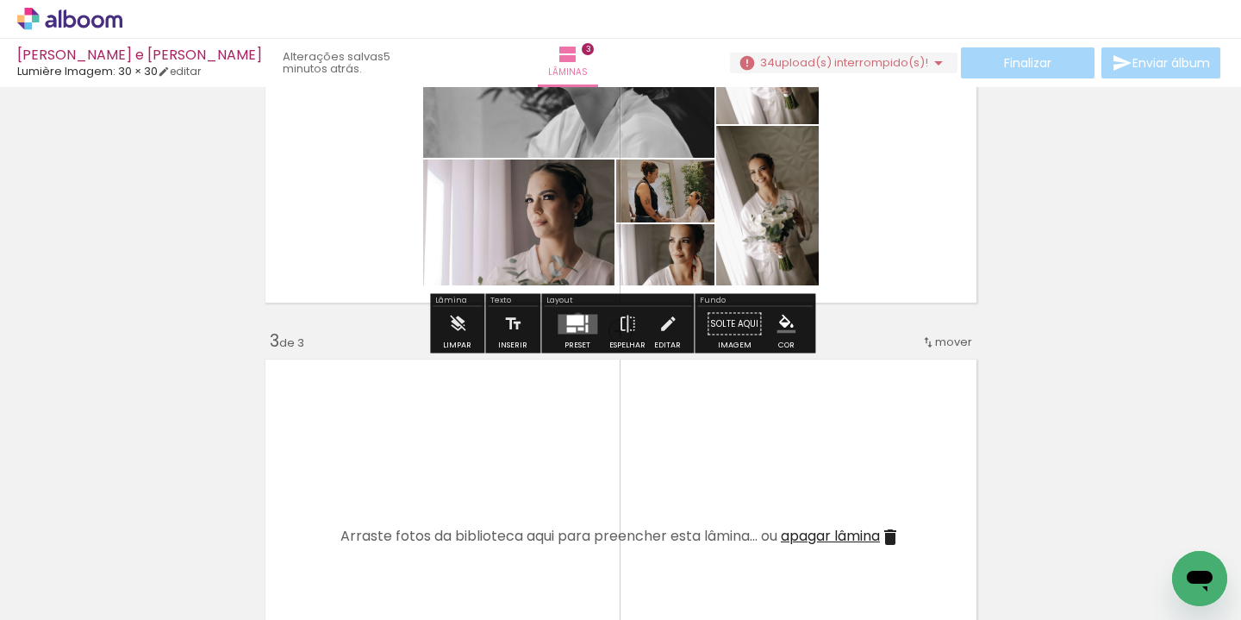
click at [574, 317] on div at bounding box center [574, 319] width 17 height 10
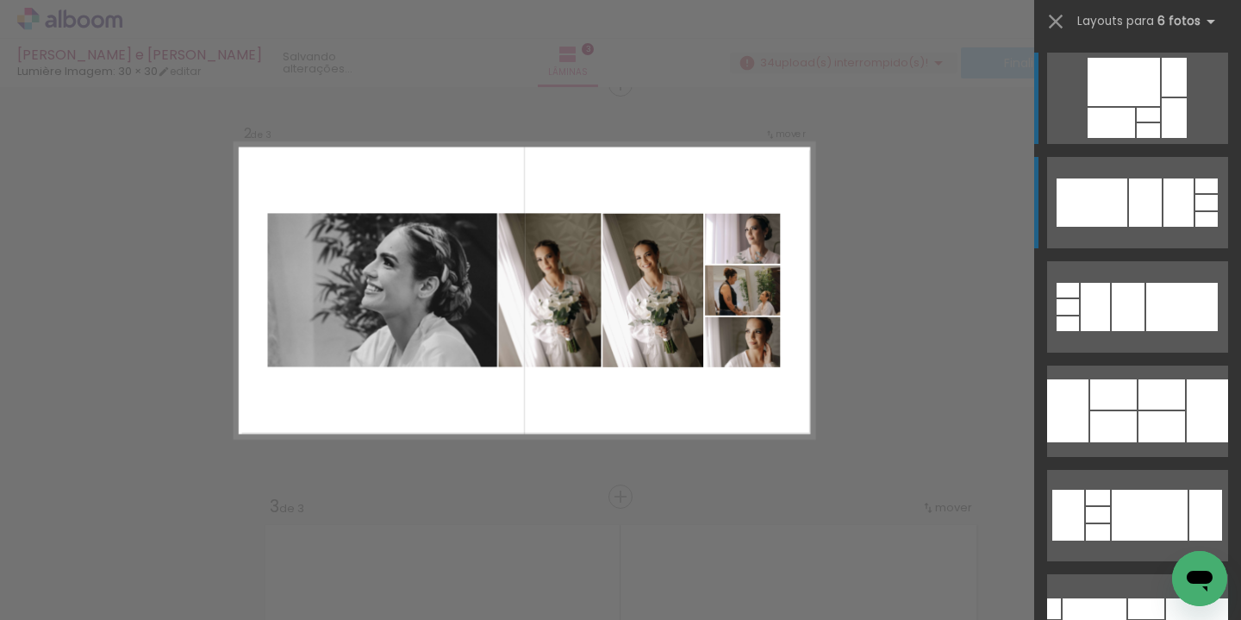
scroll to position [433, 0]
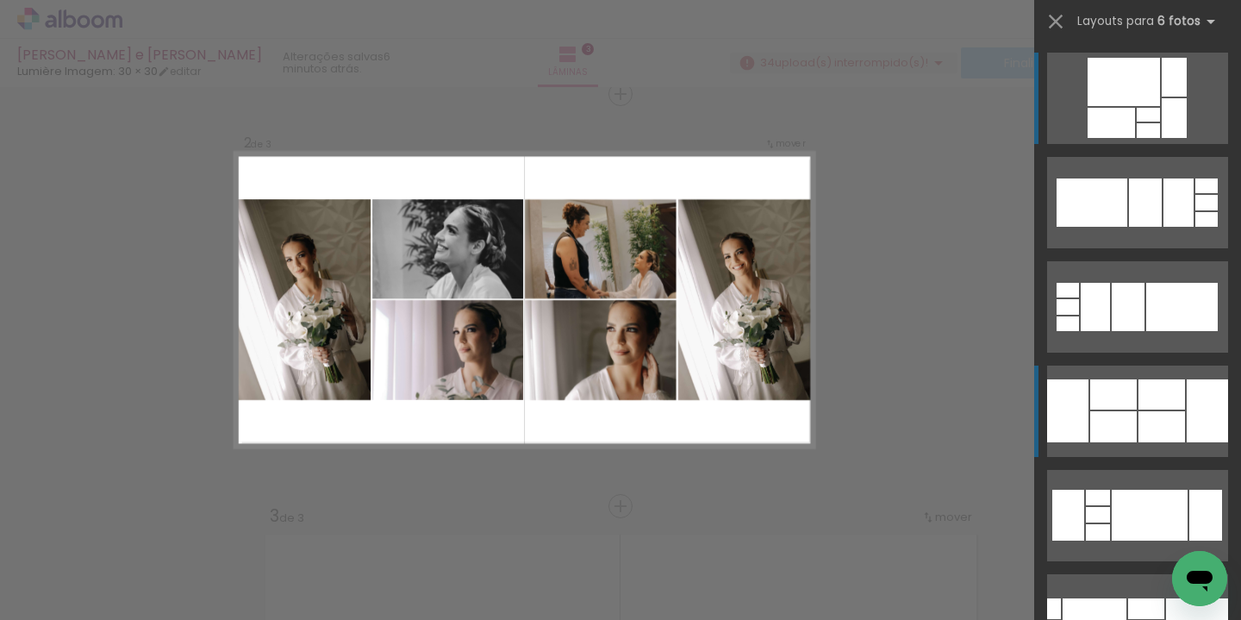
click at [1130, 401] on div at bounding box center [1113, 394] width 47 height 30
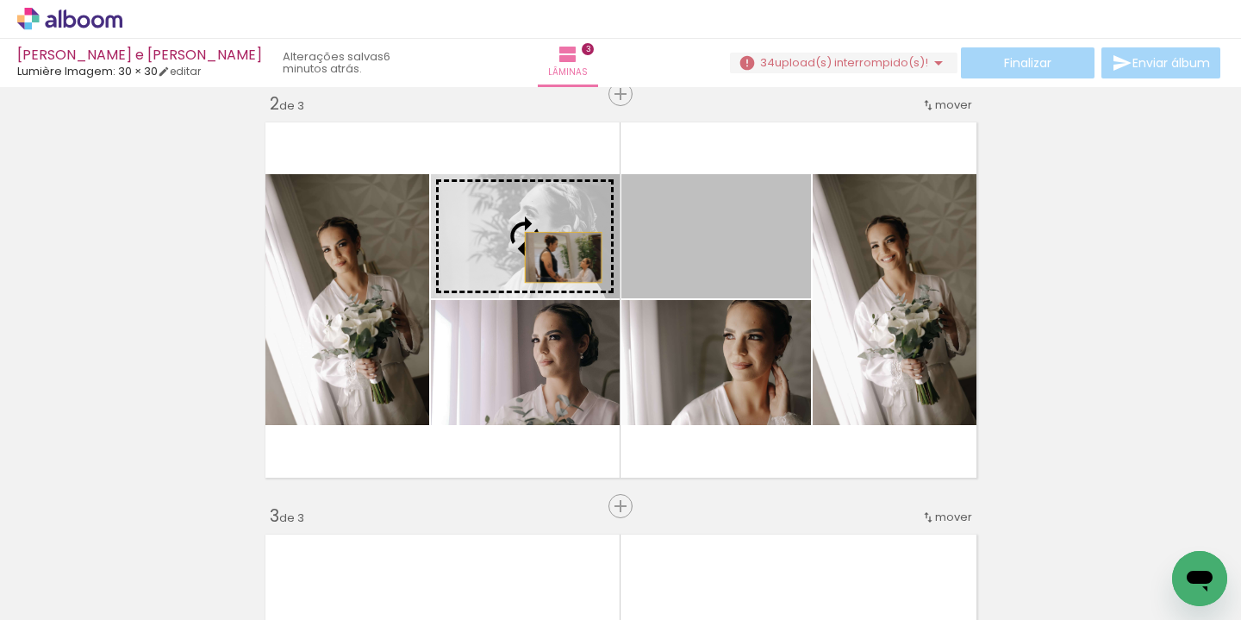
drag, startPoint x: 753, startPoint y: 263, endPoint x: 561, endPoint y: 257, distance: 192.2
click at [0, 0] on slot at bounding box center [0, 0] width 0 height 0
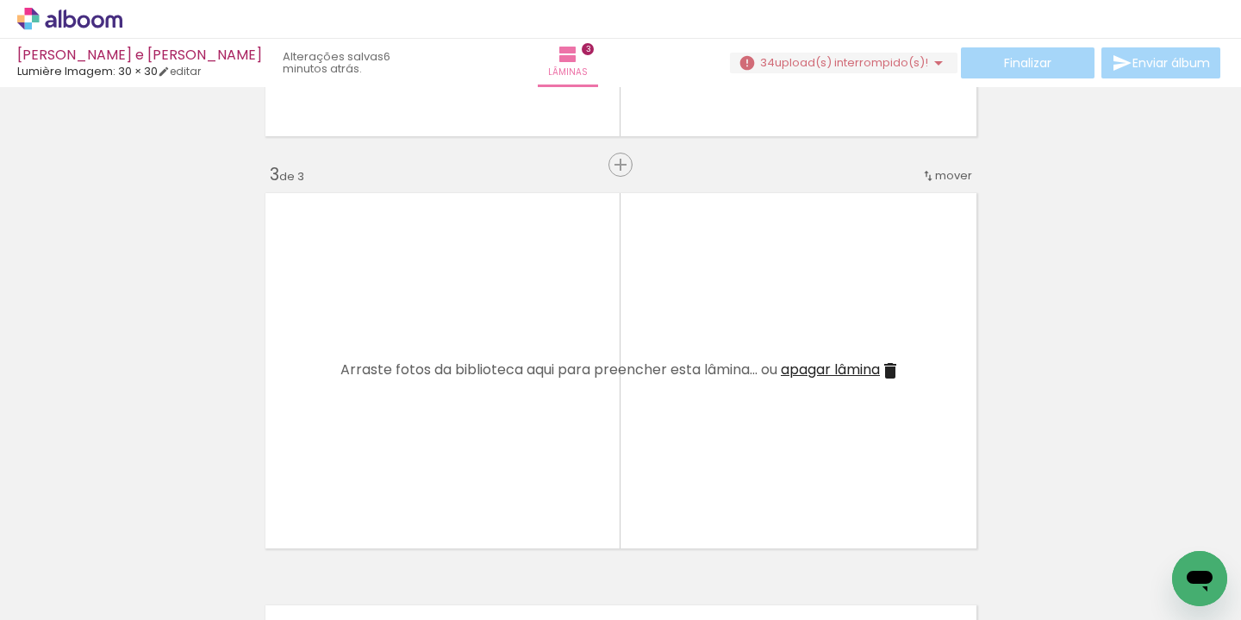
scroll to position [776, 0]
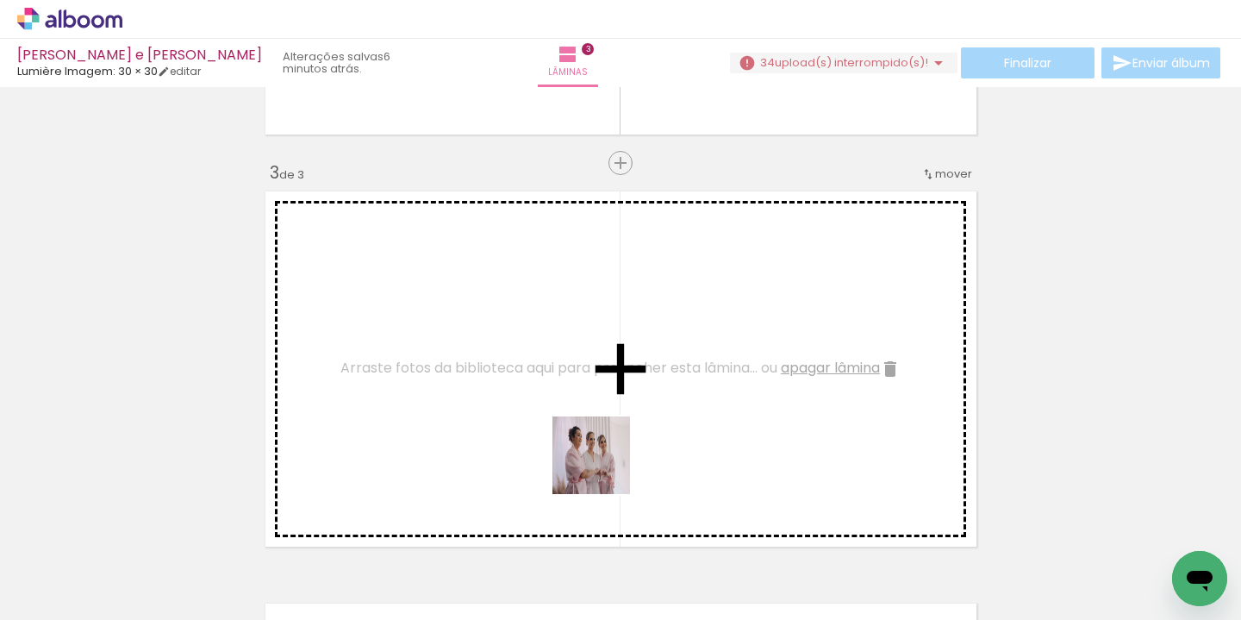
drag, startPoint x: 604, startPoint y: 581, endPoint x: 604, endPoint y: 441, distance: 139.6
click at [604, 441] on quentale-workspace at bounding box center [620, 310] width 1241 height 620
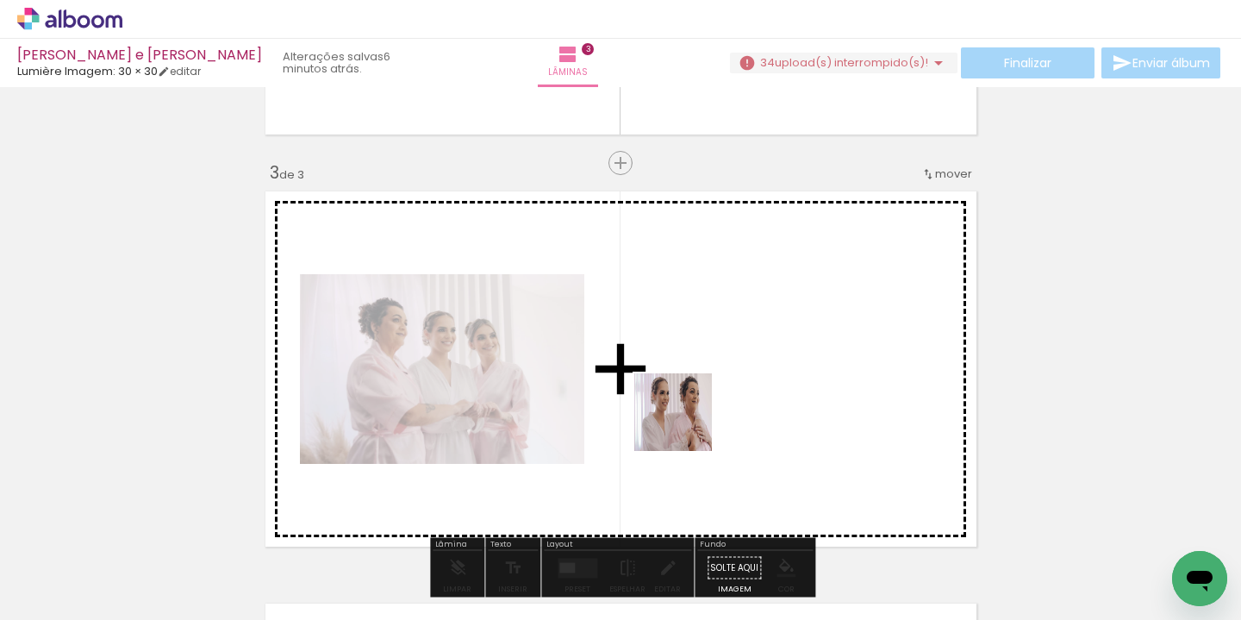
drag, startPoint x: 686, startPoint y: 451, endPoint x: 686, endPoint y: 414, distance: 37.0
click at [686, 414] on quentale-workspace at bounding box center [620, 310] width 1241 height 620
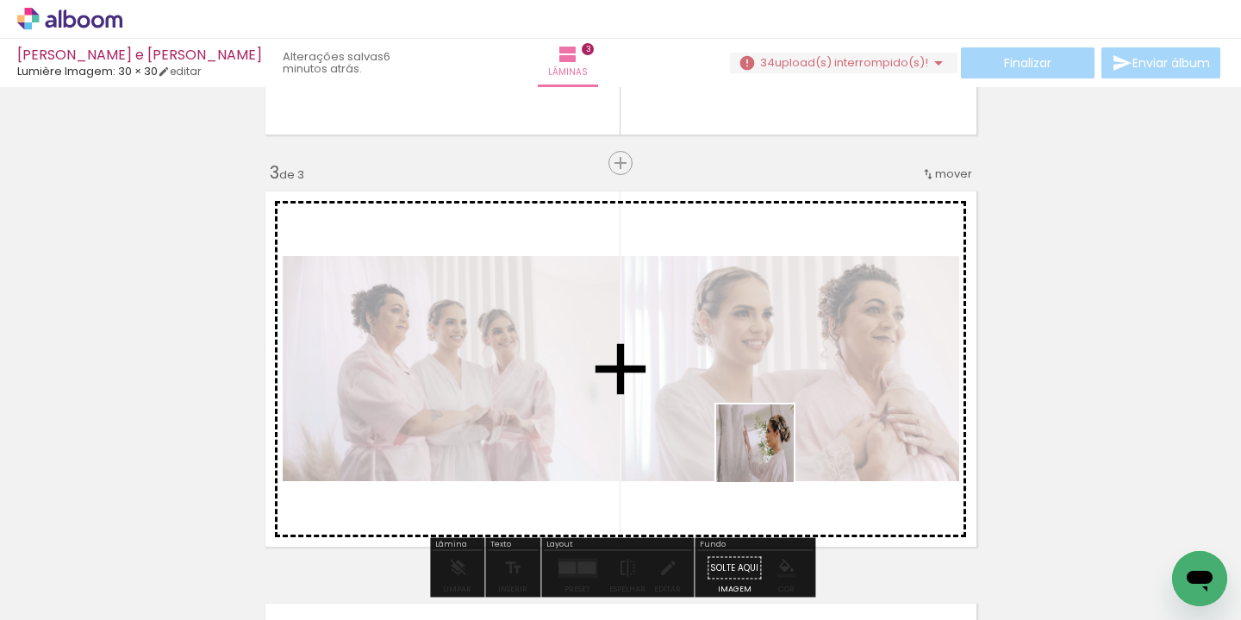
drag, startPoint x: 775, startPoint y: 579, endPoint x: 764, endPoint y: 436, distance: 143.5
click at [764, 436] on quentale-workspace at bounding box center [620, 310] width 1241 height 620
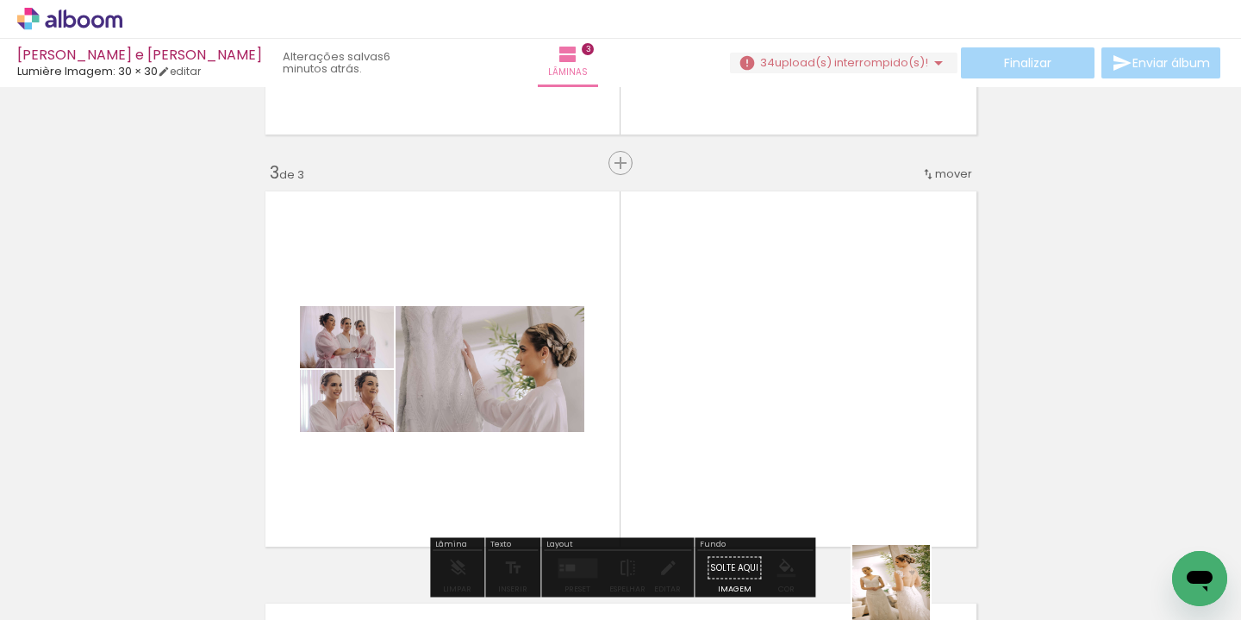
drag, startPoint x: 904, startPoint y: 607, endPoint x: 865, endPoint y: 471, distance: 141.6
click at [865, 471] on quentale-workspace at bounding box center [620, 310] width 1241 height 620
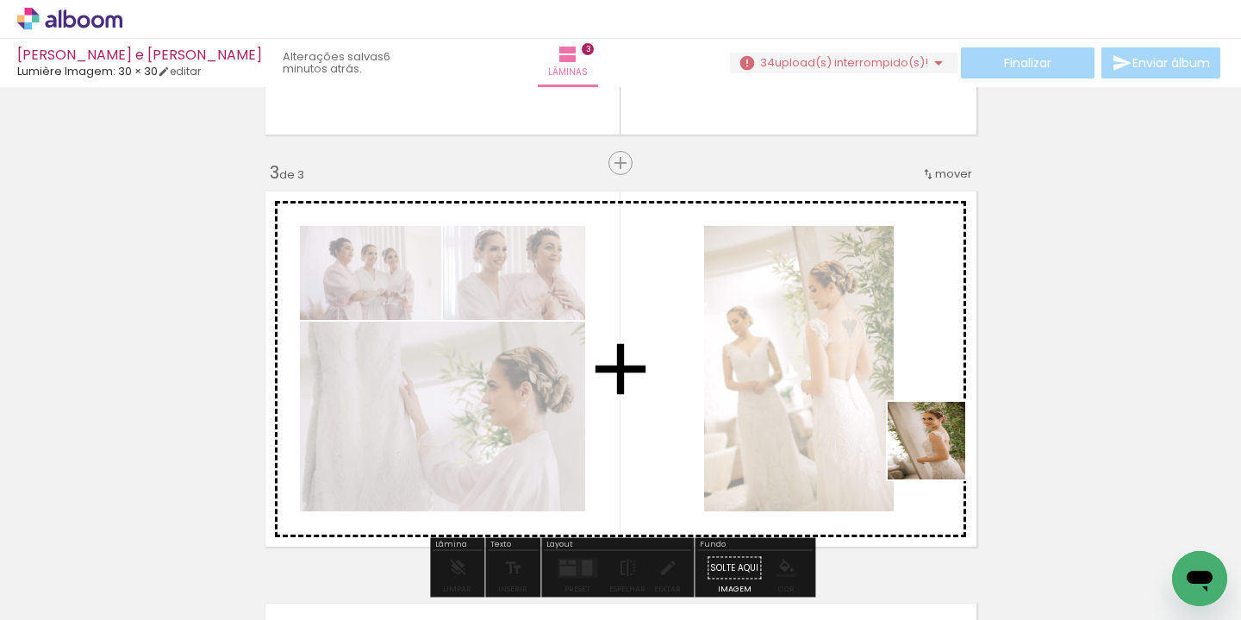
drag, startPoint x: 981, startPoint y: 583, endPoint x: 934, endPoint y: 448, distance: 143.1
click at [934, 448] on quentale-workspace at bounding box center [620, 310] width 1241 height 620
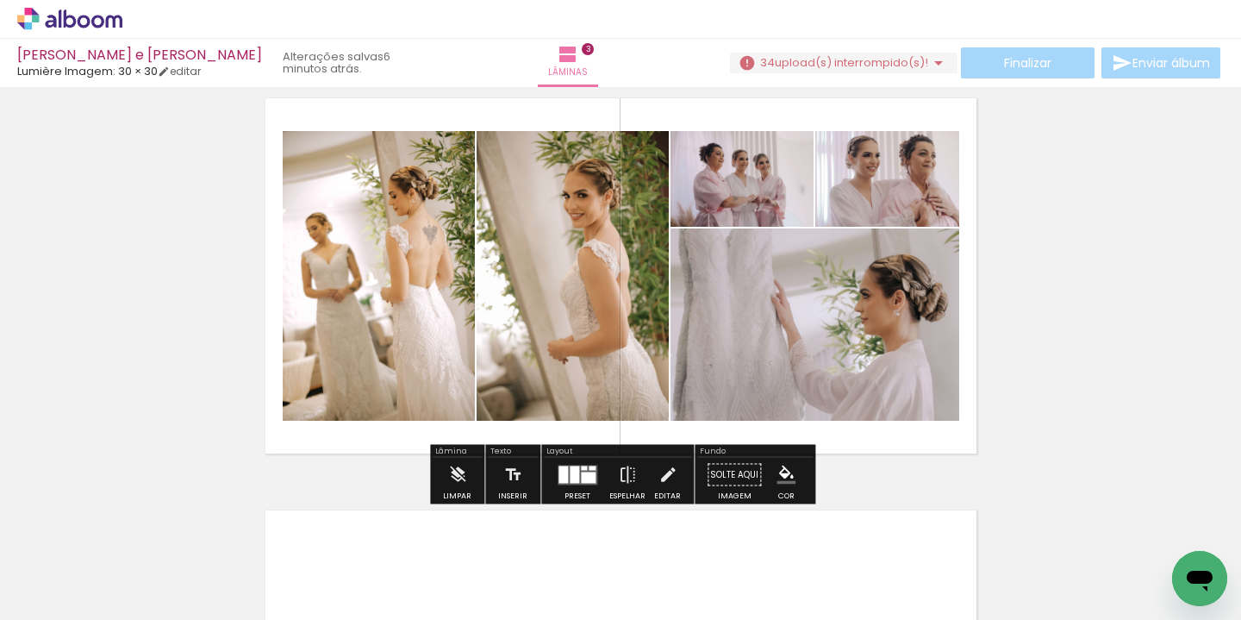
scroll to position [877, 0]
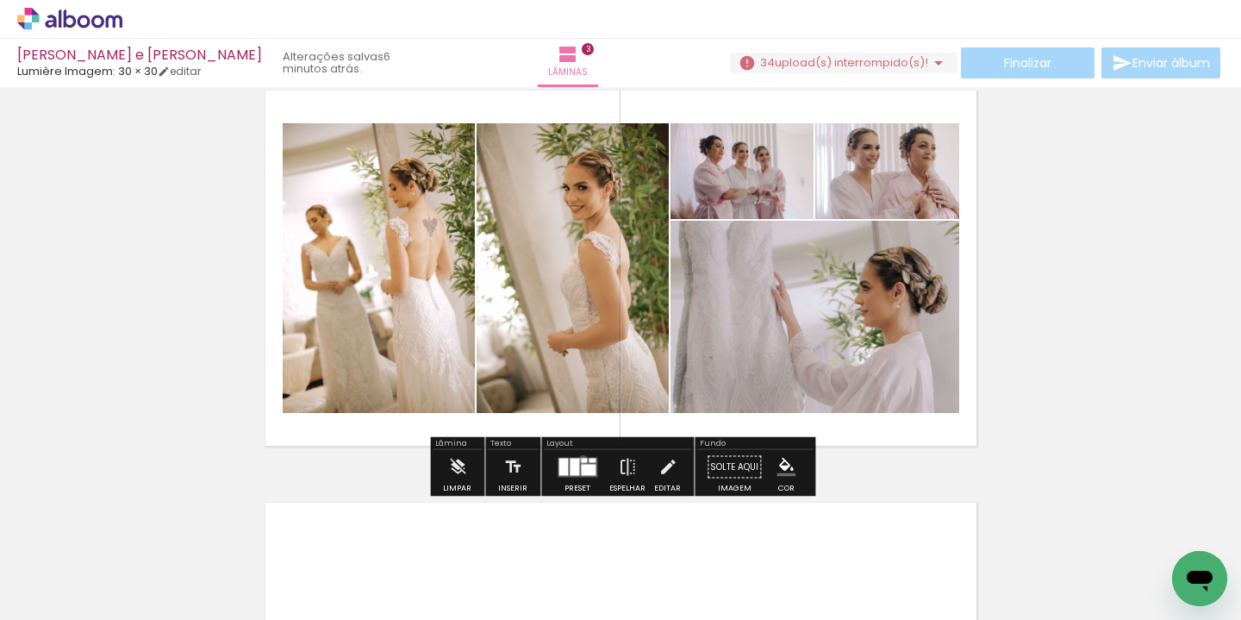
click at [581, 458] on div at bounding box center [584, 460] width 6 height 4
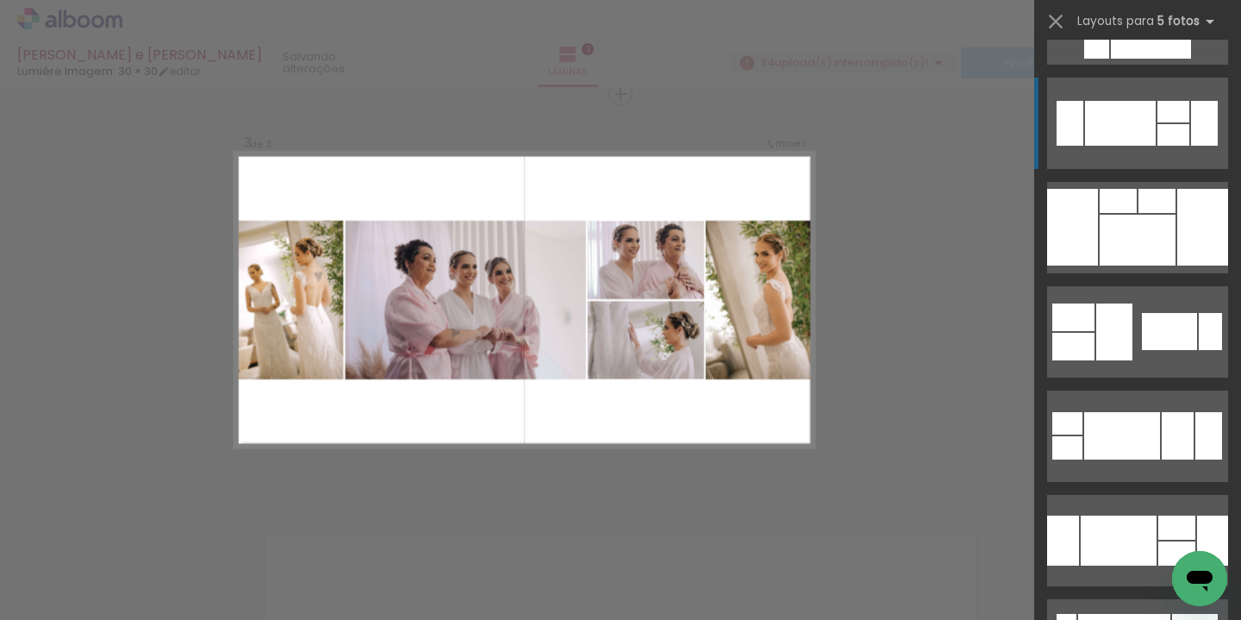
scroll to position [811, 0]
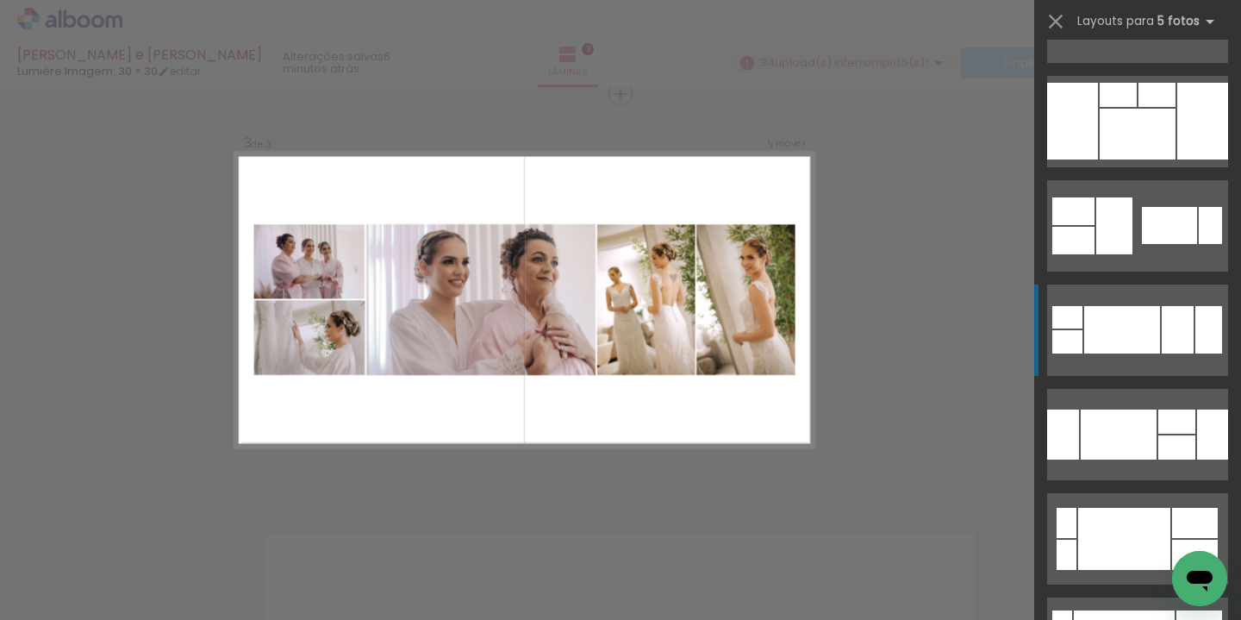
click at [1116, 330] on div at bounding box center [1122, 329] width 76 height 47
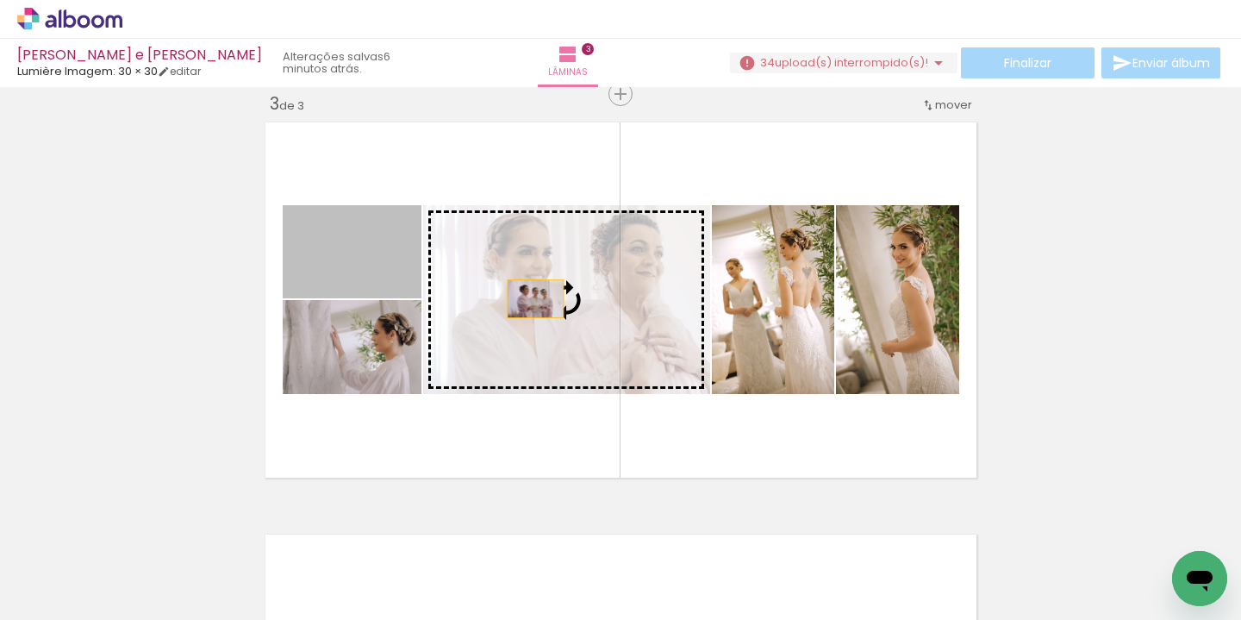
drag, startPoint x: 388, startPoint y: 259, endPoint x: 538, endPoint y: 300, distance: 155.3
click at [0, 0] on slot at bounding box center [0, 0] width 0 height 0
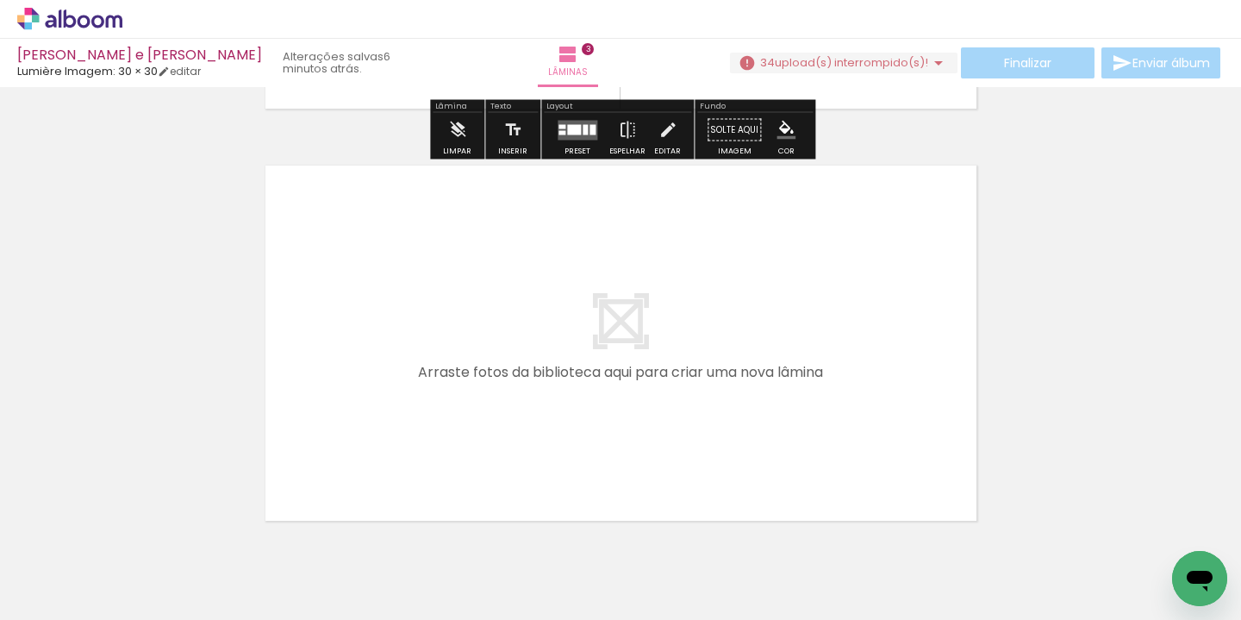
scroll to position [0, 5564]
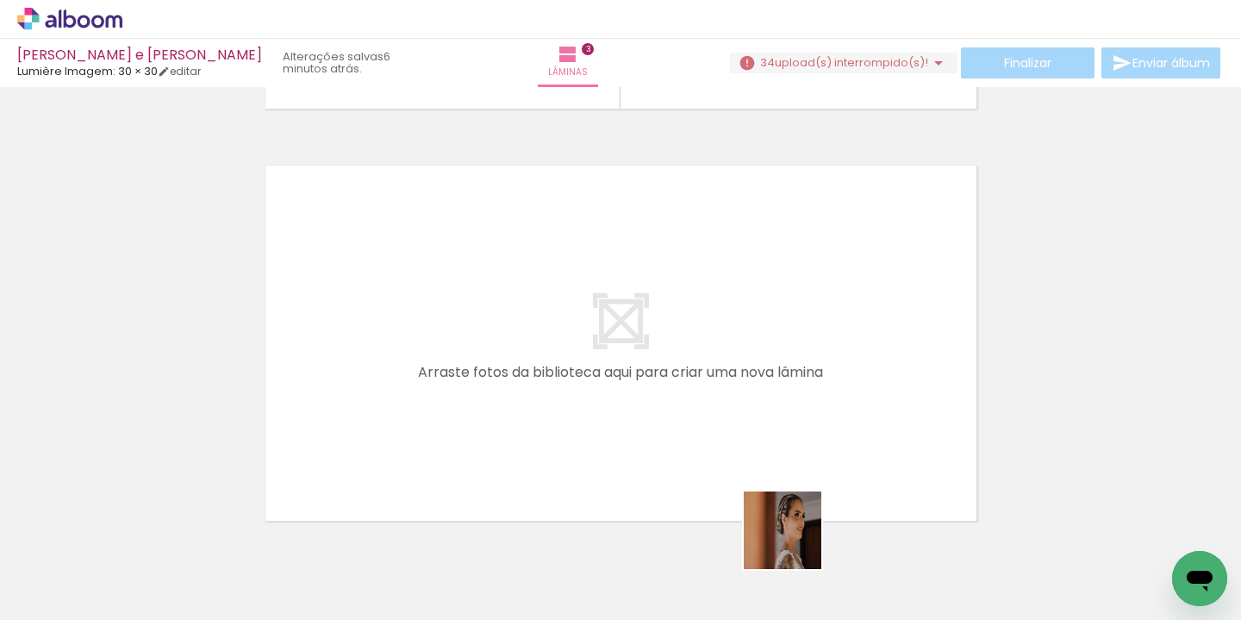
drag, startPoint x: 795, startPoint y: 576, endPoint x: 786, endPoint y: 425, distance: 151.9
click at [786, 425] on quentale-workspace at bounding box center [620, 310] width 1241 height 620
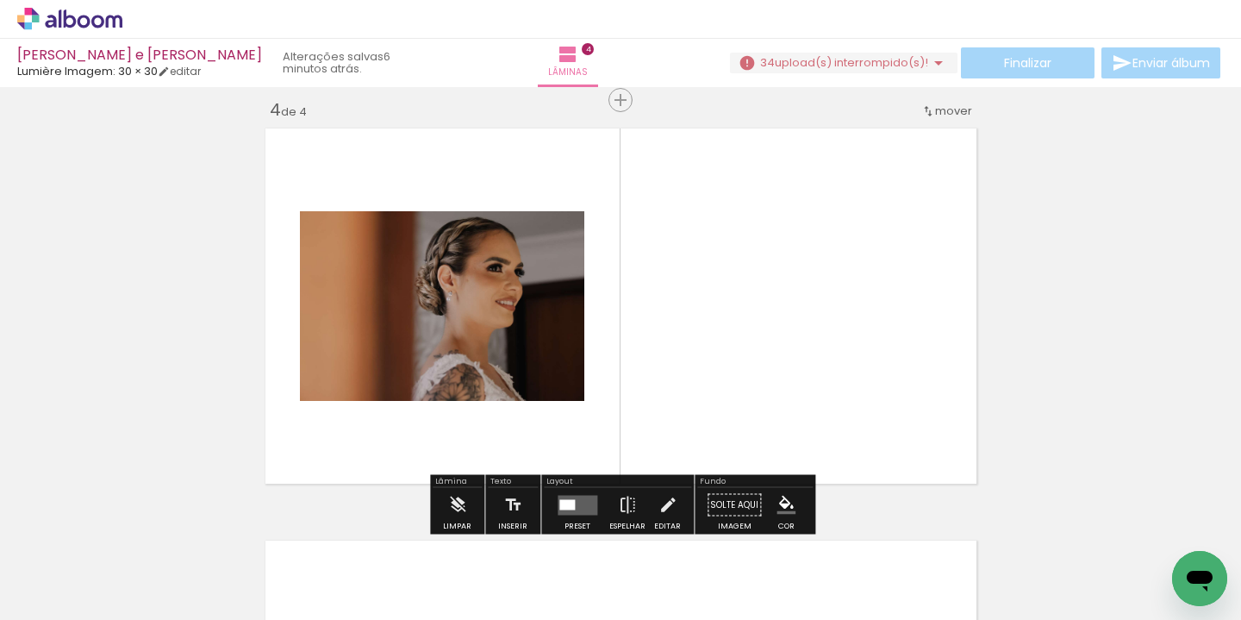
scroll to position [1257, 0]
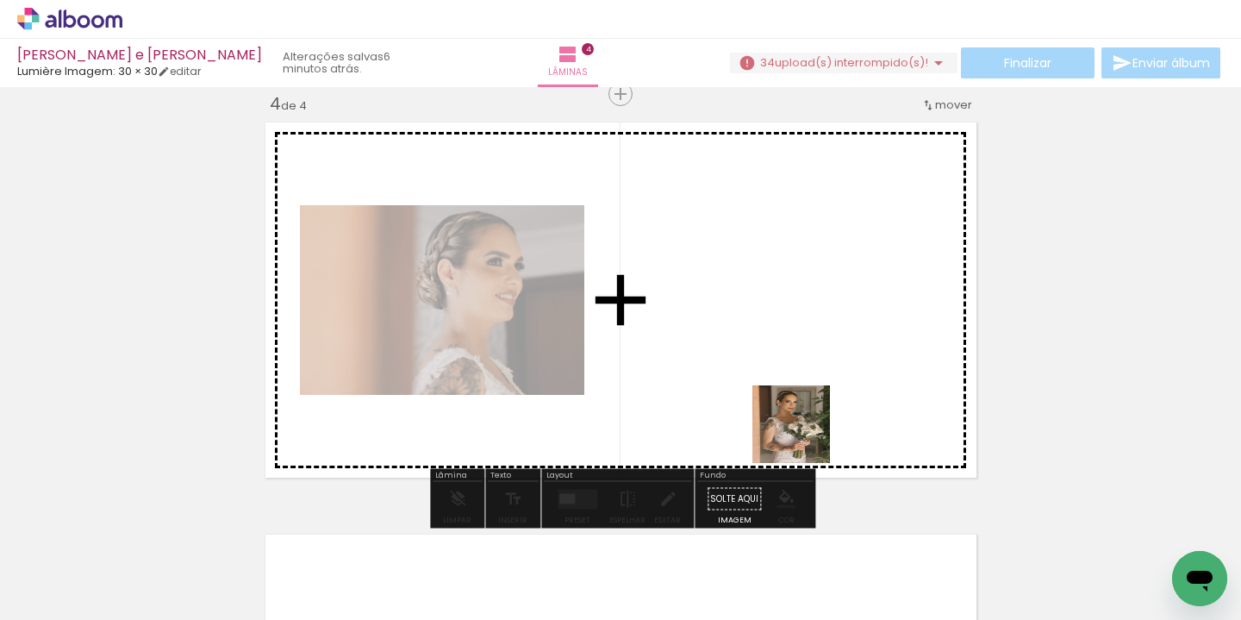
drag, startPoint x: 891, startPoint y: 584, endPoint x: 774, endPoint y: 394, distance: 223.6
click at [774, 394] on quentale-workspace at bounding box center [620, 310] width 1241 height 620
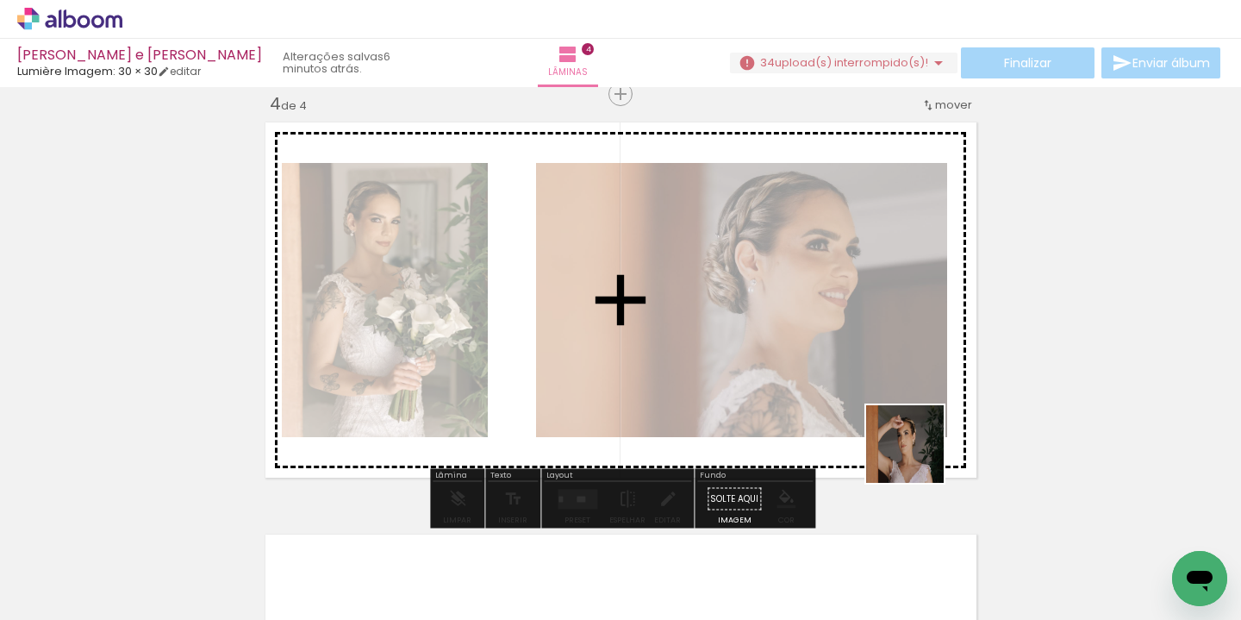
drag, startPoint x: 981, startPoint y: 574, endPoint x: 911, endPoint y: 426, distance: 163.8
click at [911, 426] on quentale-workspace at bounding box center [620, 310] width 1241 height 620
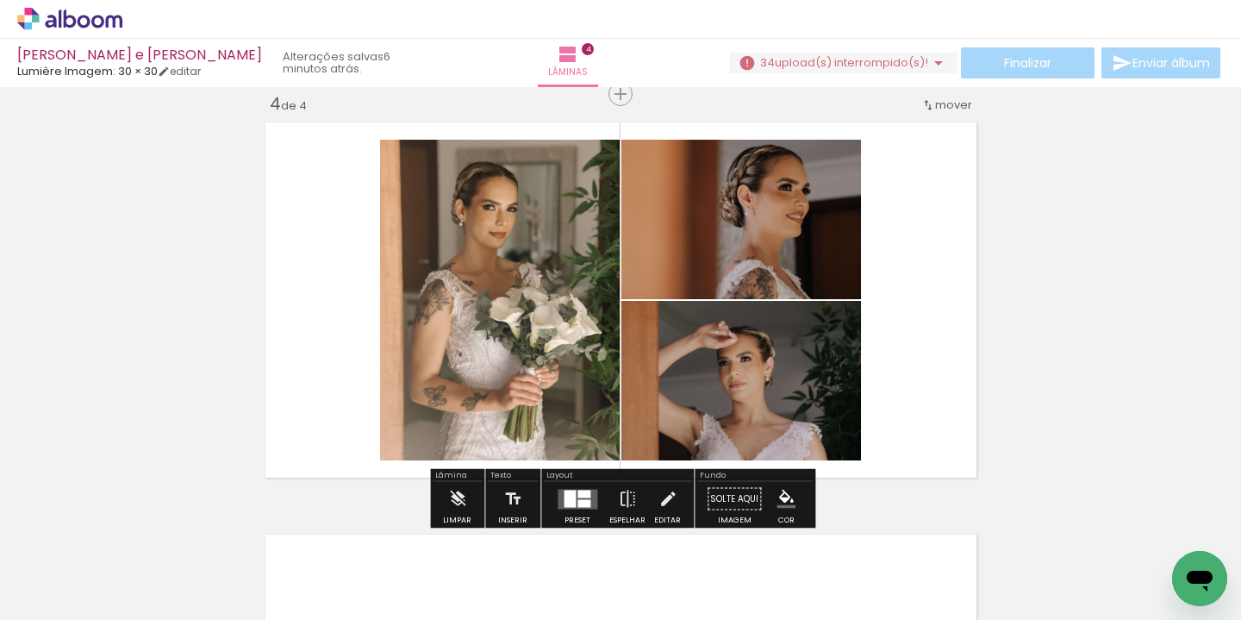
click at [577, 490] on div at bounding box center [583, 493] width 13 height 8
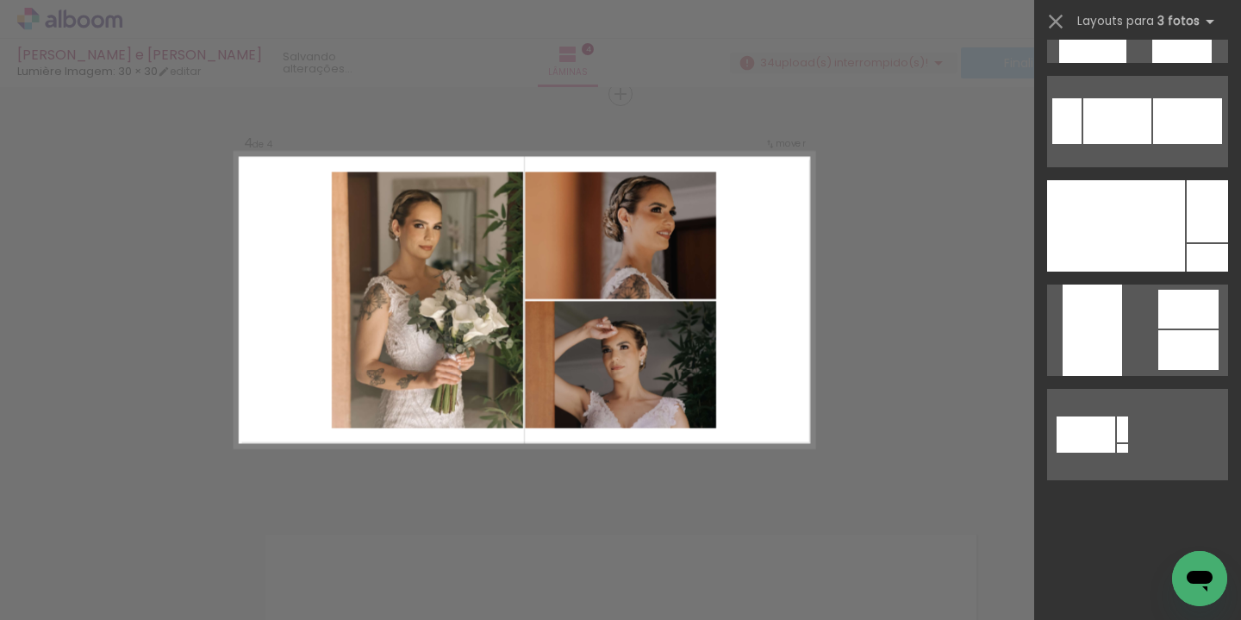
scroll to position [0, 0]
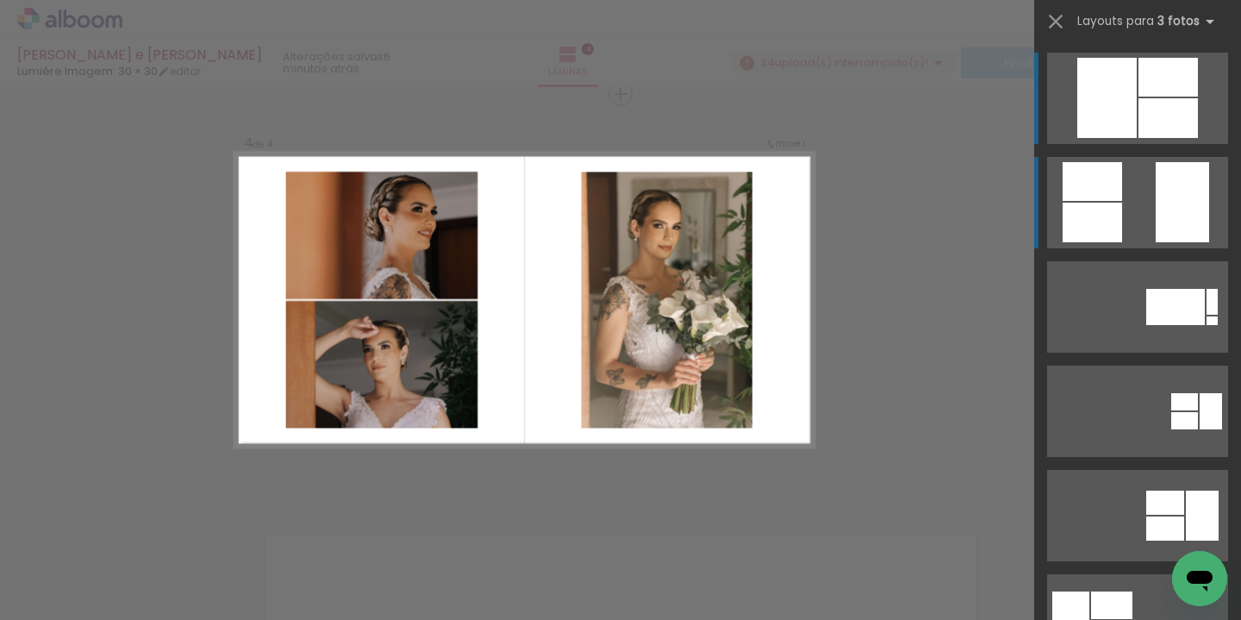
click at [1133, 206] on quentale-layouter at bounding box center [1137, 202] width 181 height 91
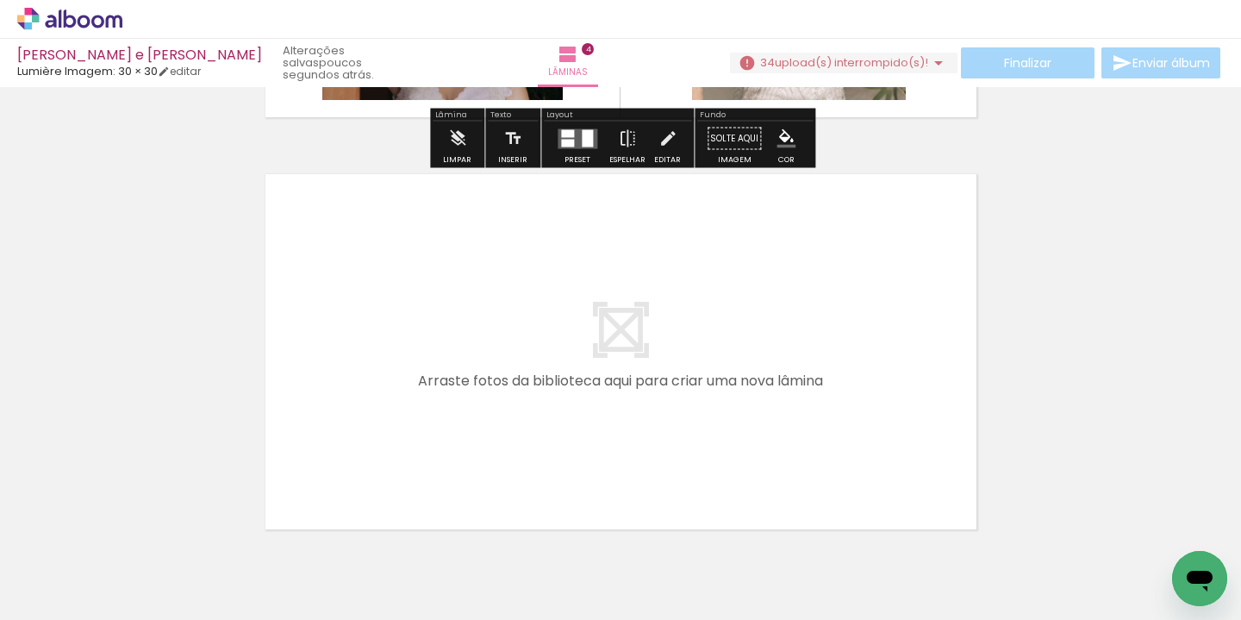
scroll to position [1646, 0]
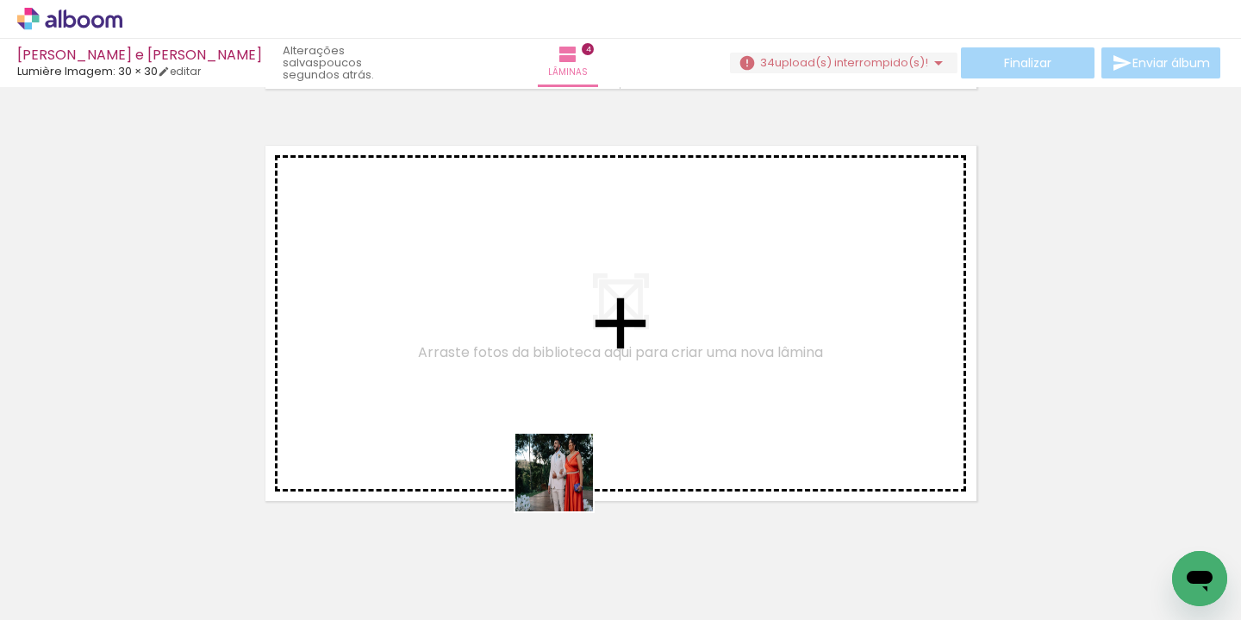
drag, startPoint x: 576, startPoint y: 578, endPoint x: 552, endPoint y: 400, distance: 179.9
click at [552, 400] on quentale-workspace at bounding box center [620, 310] width 1241 height 620
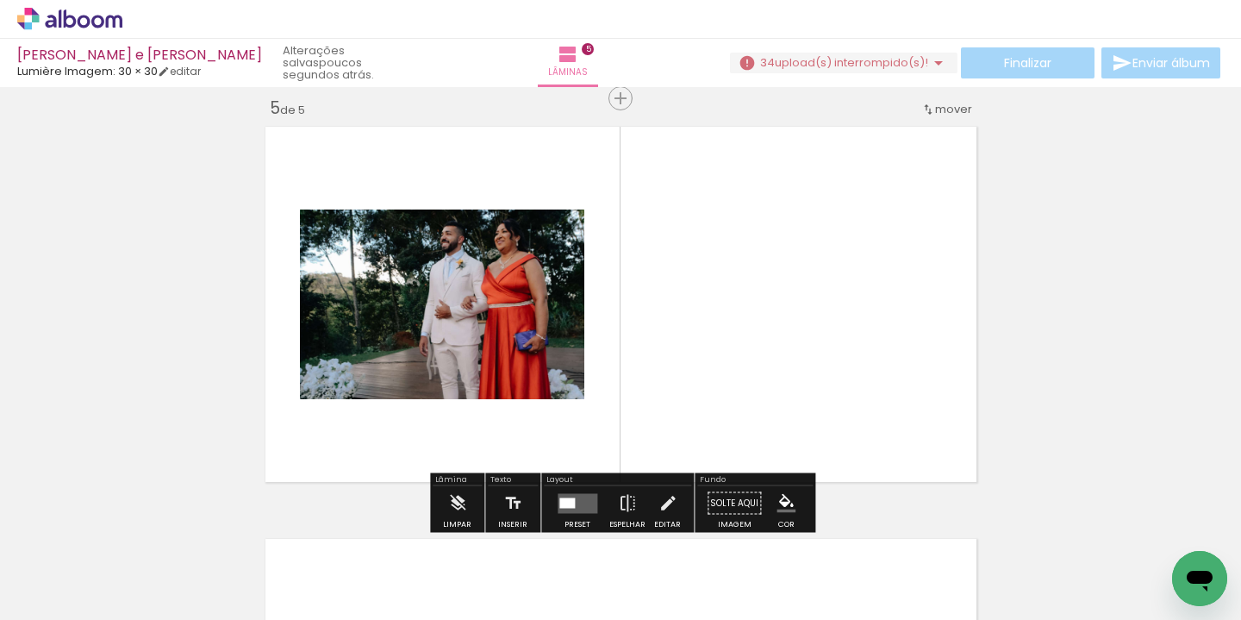
scroll to position [1669, 0]
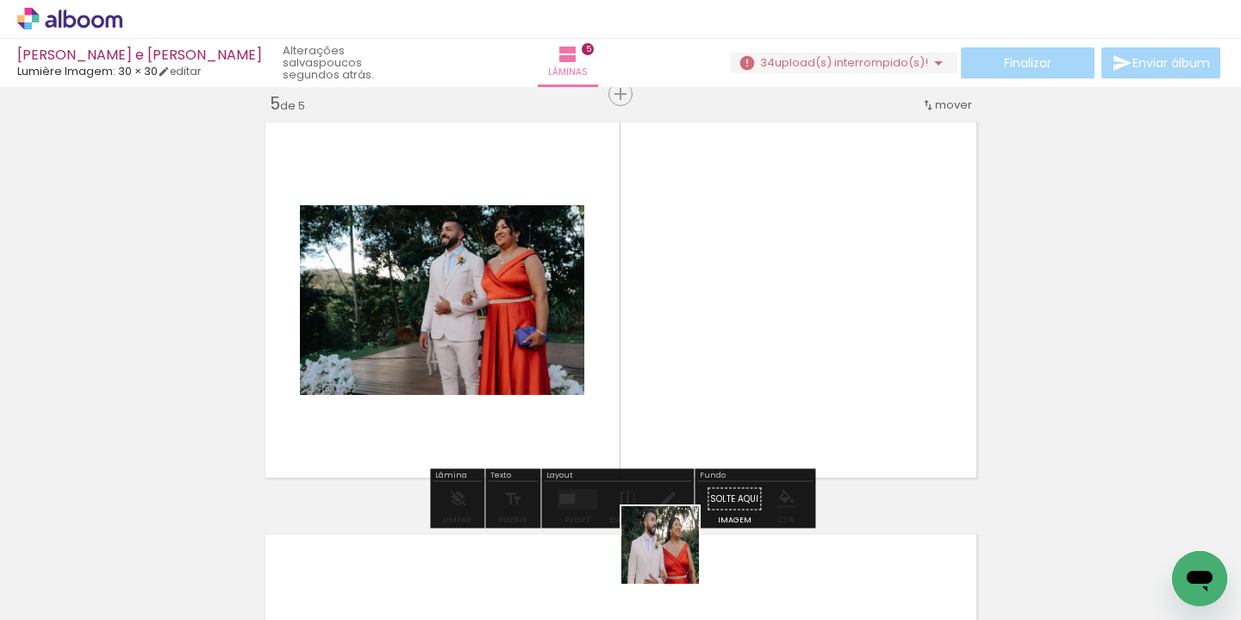
drag, startPoint x: 673, startPoint y: 571, endPoint x: 672, endPoint y: 349, distance: 222.3
click at [672, 349] on quentale-workspace at bounding box center [620, 310] width 1241 height 620
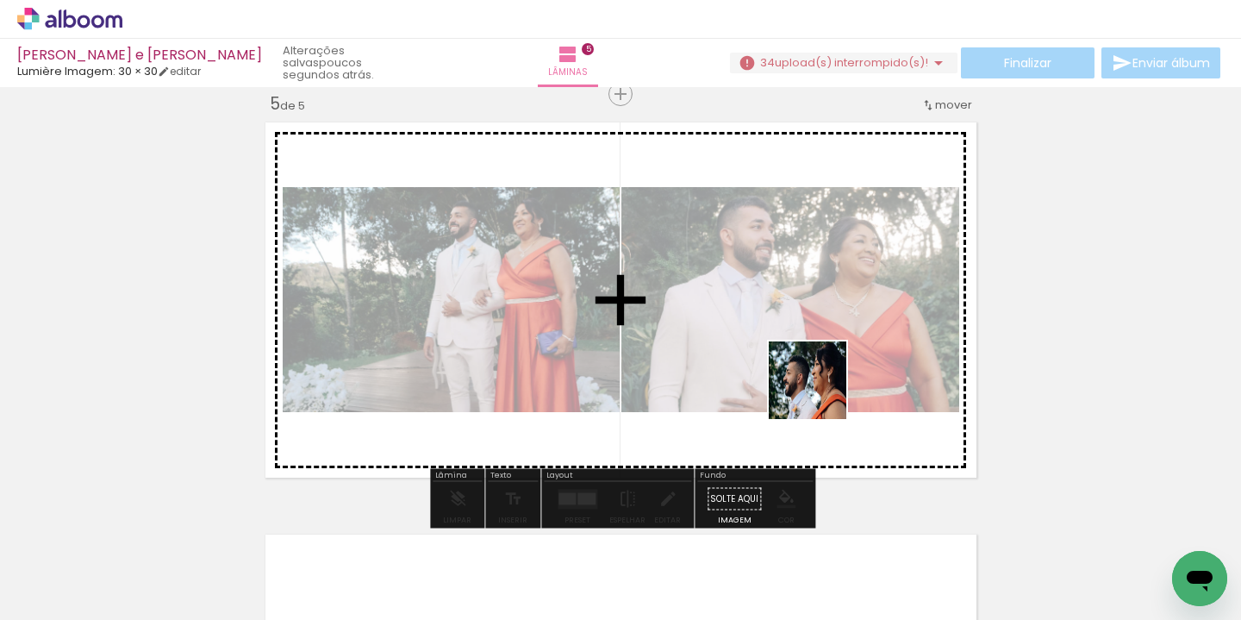
drag, startPoint x: 756, startPoint y: 570, endPoint x: 820, endPoint y: 387, distance: 194.6
click at [821, 387] on quentale-workspace at bounding box center [620, 310] width 1241 height 620
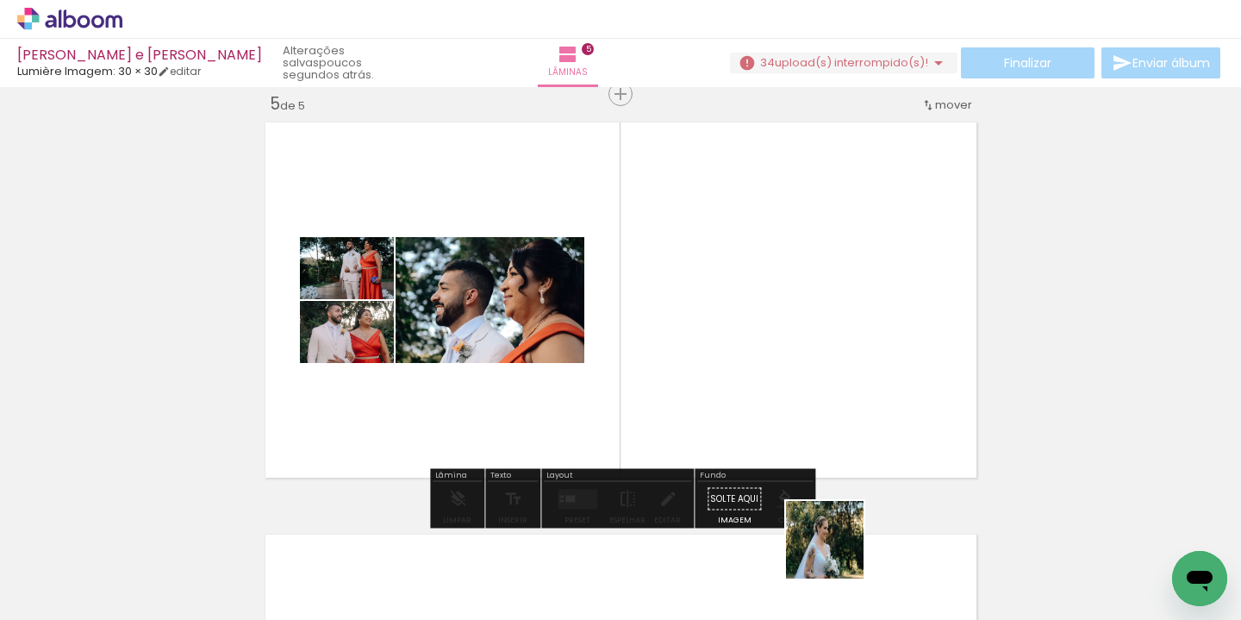
drag, startPoint x: 838, startPoint y: 557, endPoint x: 831, endPoint y: 370, distance: 187.1
click at [831, 370] on quentale-workspace at bounding box center [620, 310] width 1241 height 620
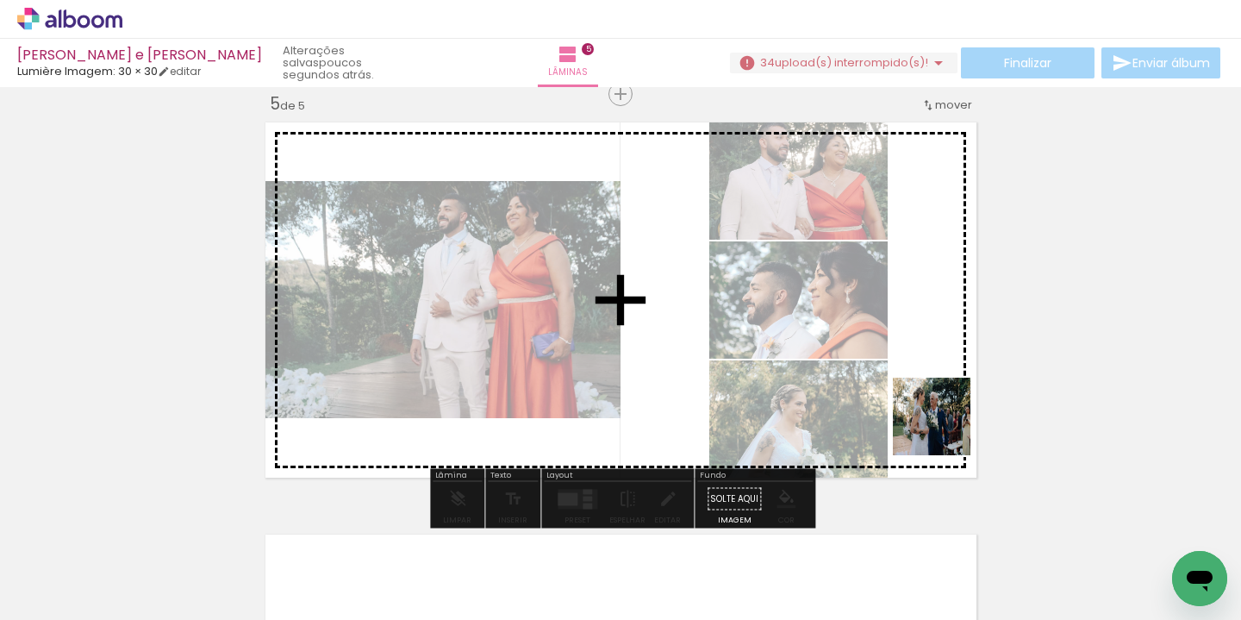
drag, startPoint x: 944, startPoint y: 576, endPoint x: 943, endPoint y: 427, distance: 148.2
click at [943, 427] on quentale-workspace at bounding box center [620, 310] width 1241 height 620
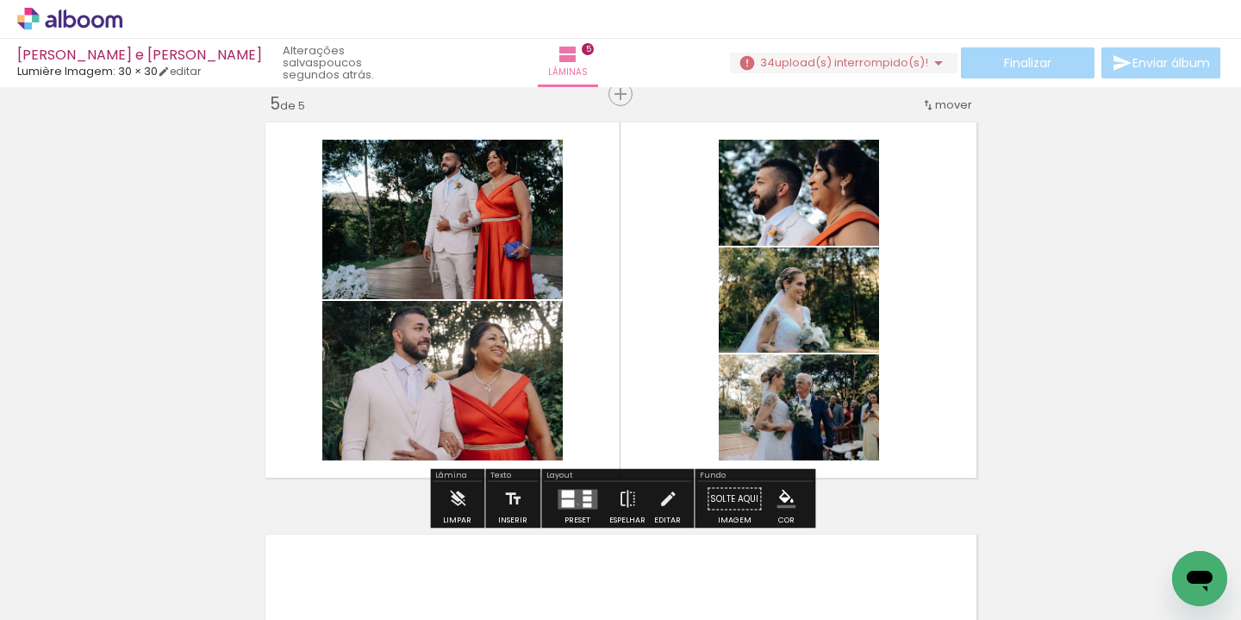
click at [574, 503] on quentale-layouter at bounding box center [577, 499] width 40 height 20
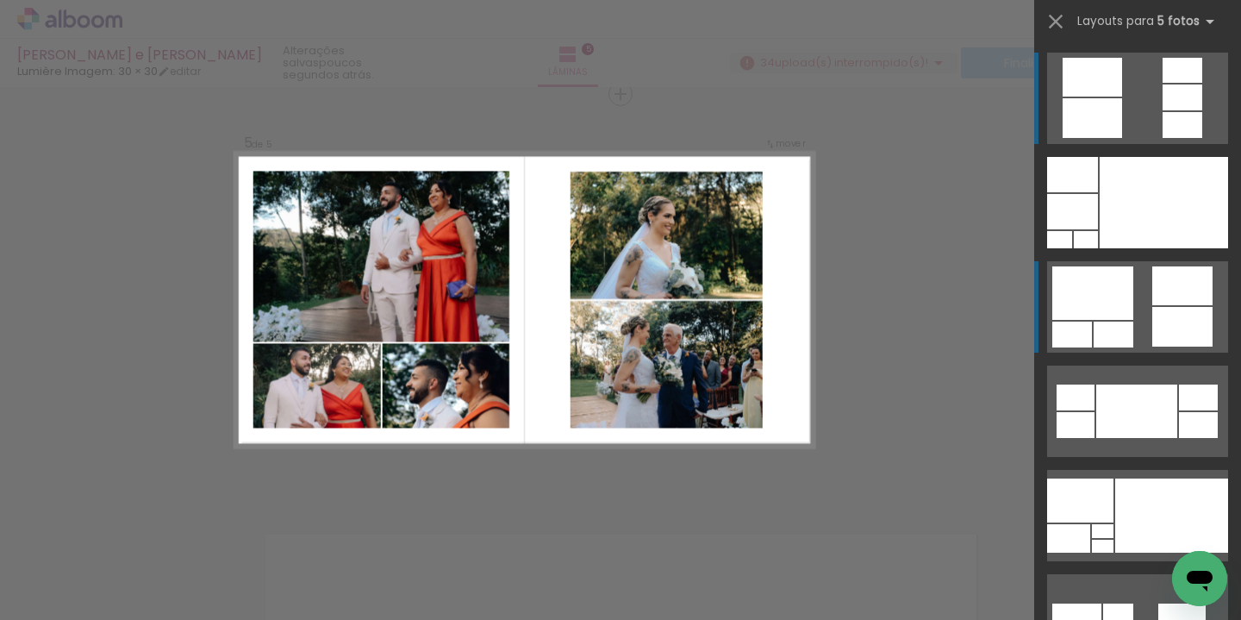
click at [1103, 281] on div at bounding box center [1092, 292] width 81 height 53
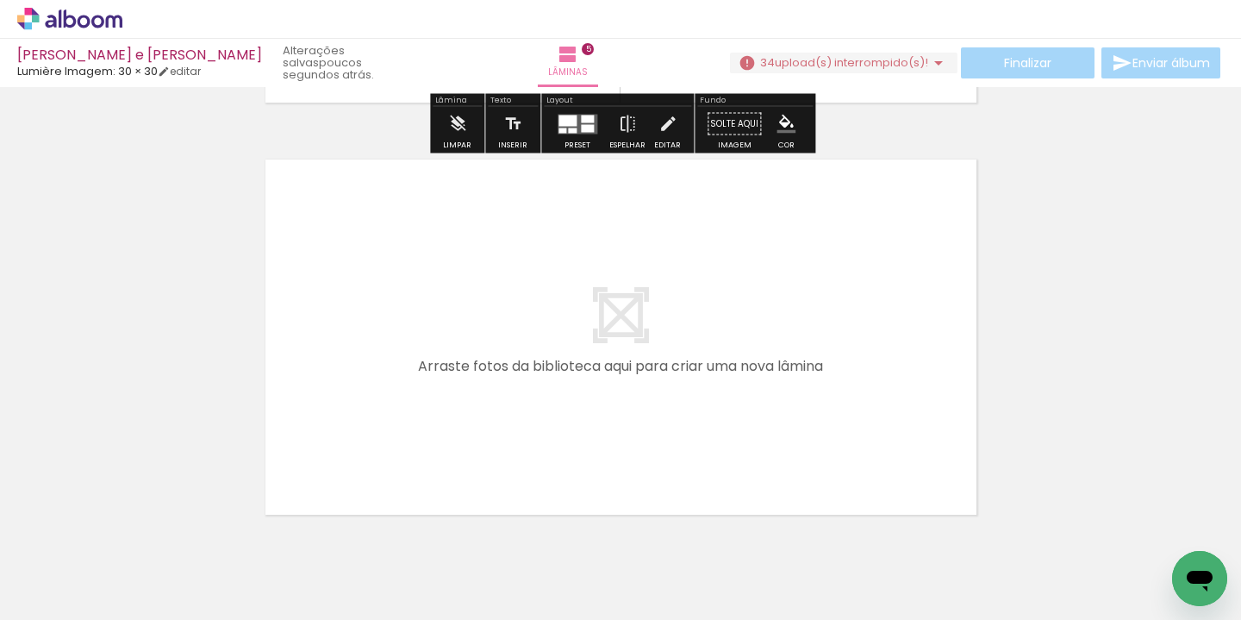
scroll to position [2092, 0]
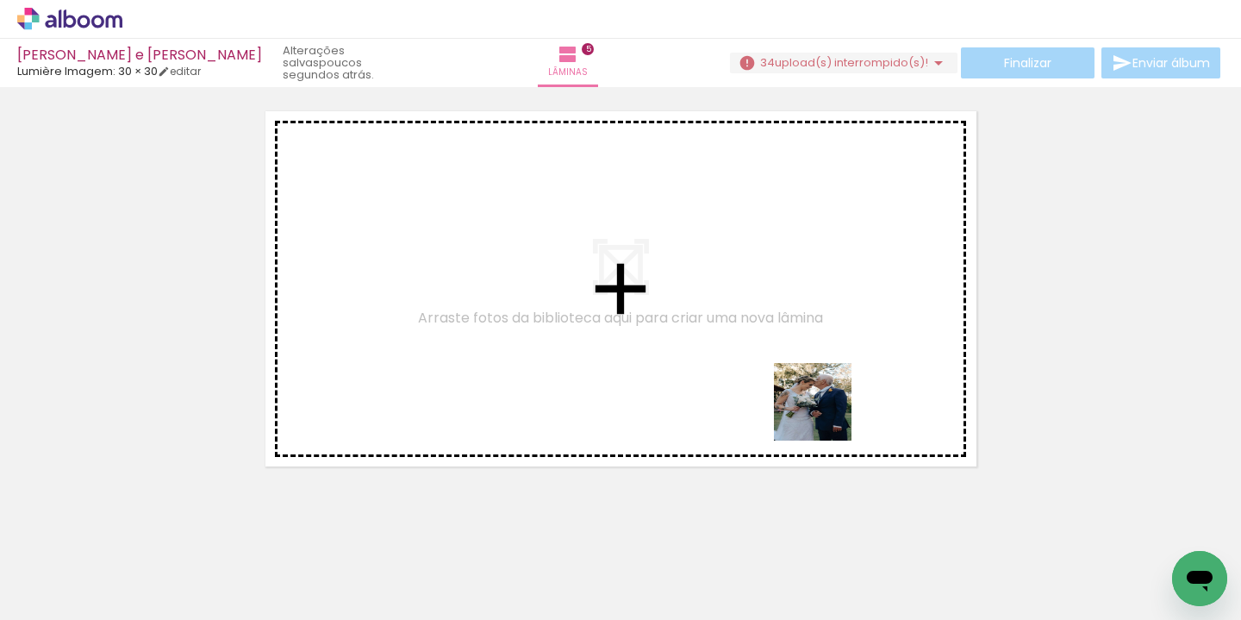
drag, startPoint x: 1025, startPoint y: 576, endPoint x: 821, endPoint y: 412, distance: 262.3
click at [821, 412] on quentale-workspace at bounding box center [620, 310] width 1241 height 620
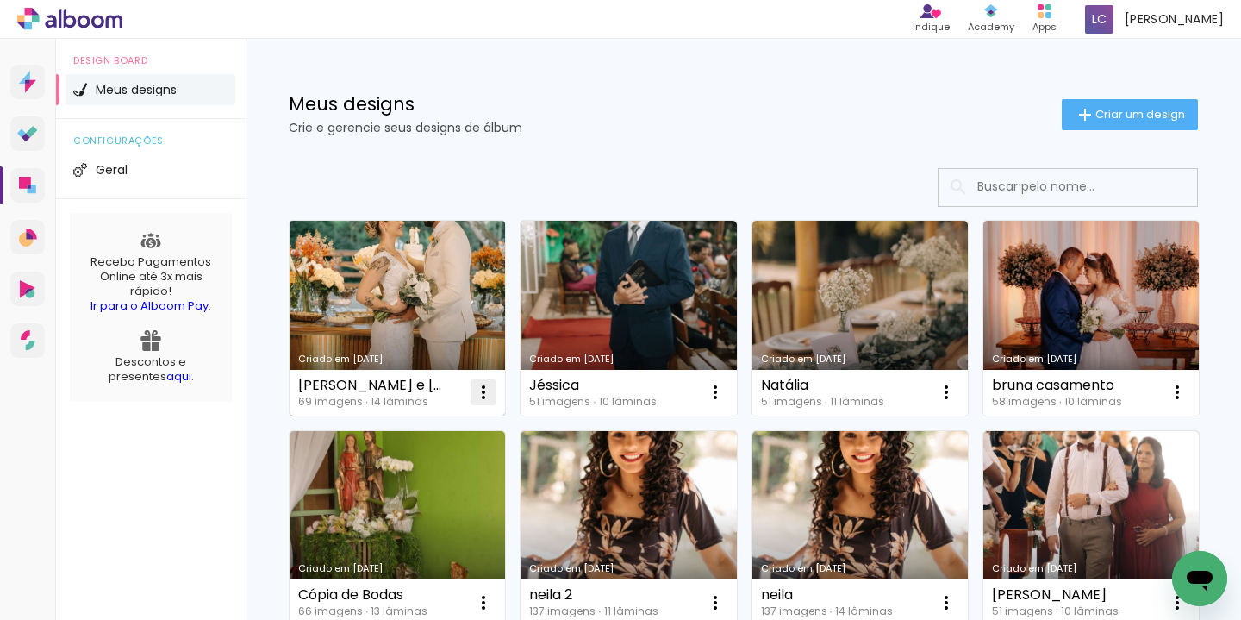
click at [487, 395] on iron-icon at bounding box center [483, 392] width 21 height 21
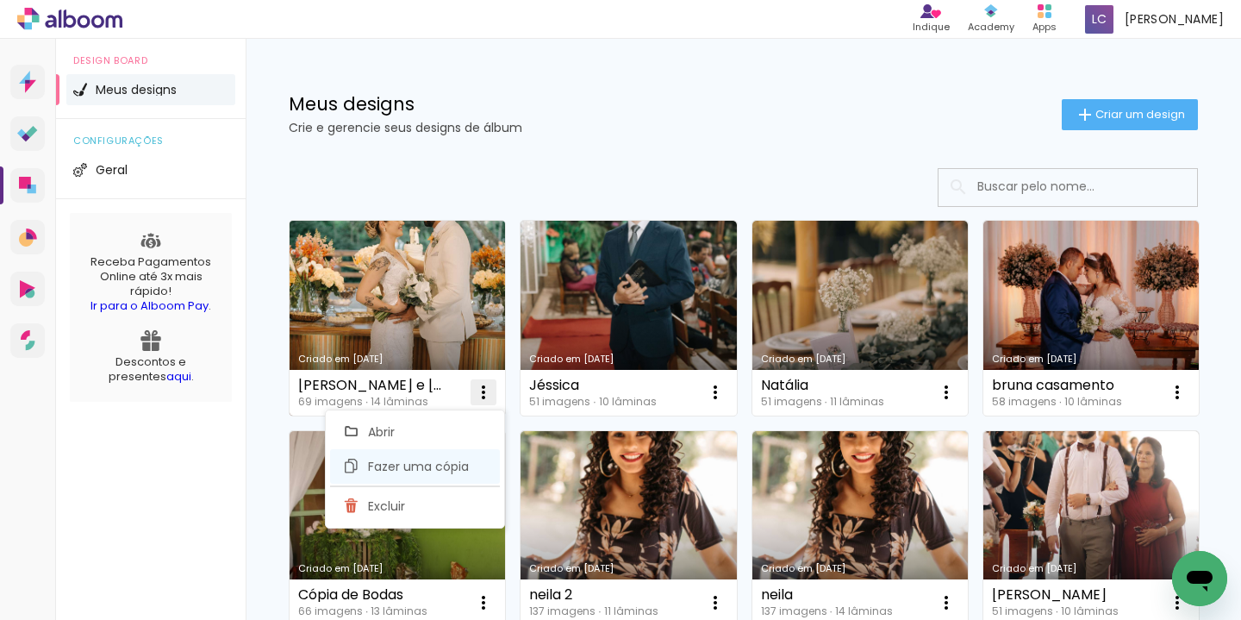
click at [430, 469] on span "Fazer uma cópia" at bounding box center [418, 466] width 101 height 12
type input "Cópia de [PERSON_NAME] e [PERSON_NAME]"
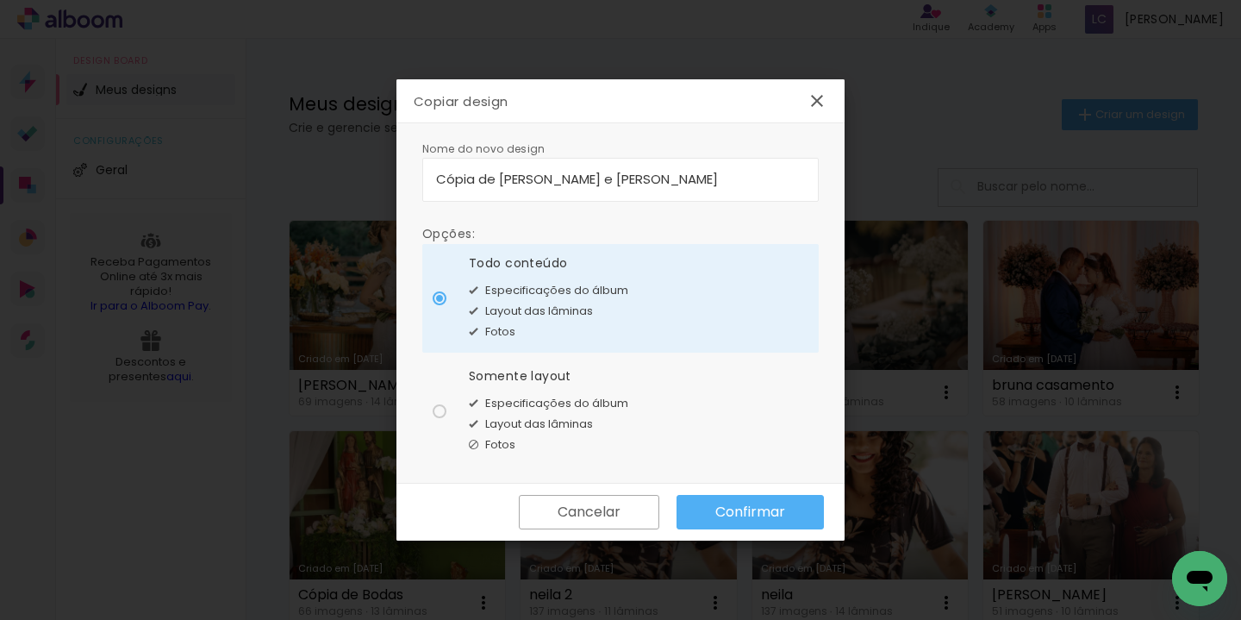
click at [0, 0] on slot "Confirmar" at bounding box center [0, 0] width 0 height 0
